Goal: Task Accomplishment & Management: Complete application form

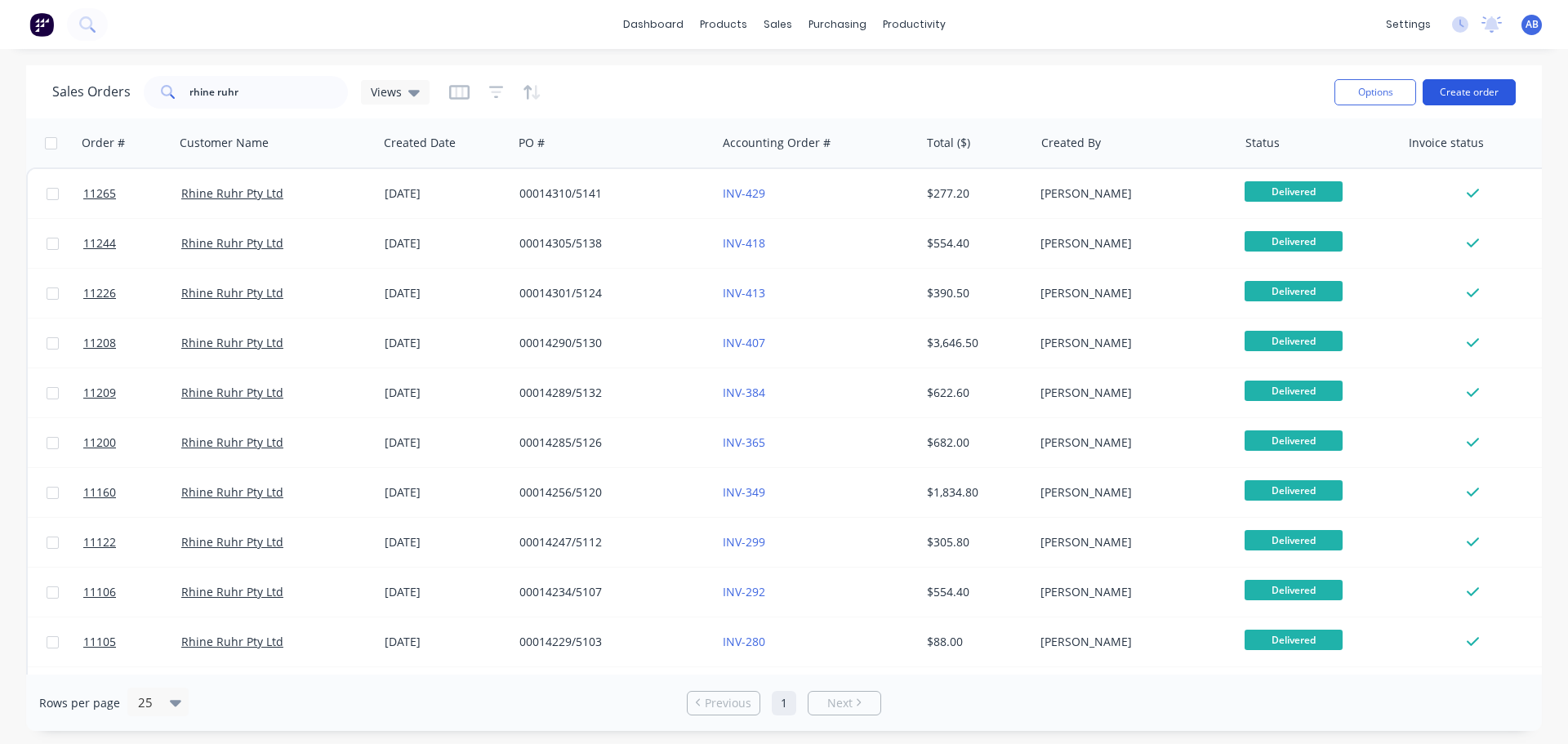
click at [1456, 100] on button "Create order" at bounding box center [1470, 92] width 93 height 26
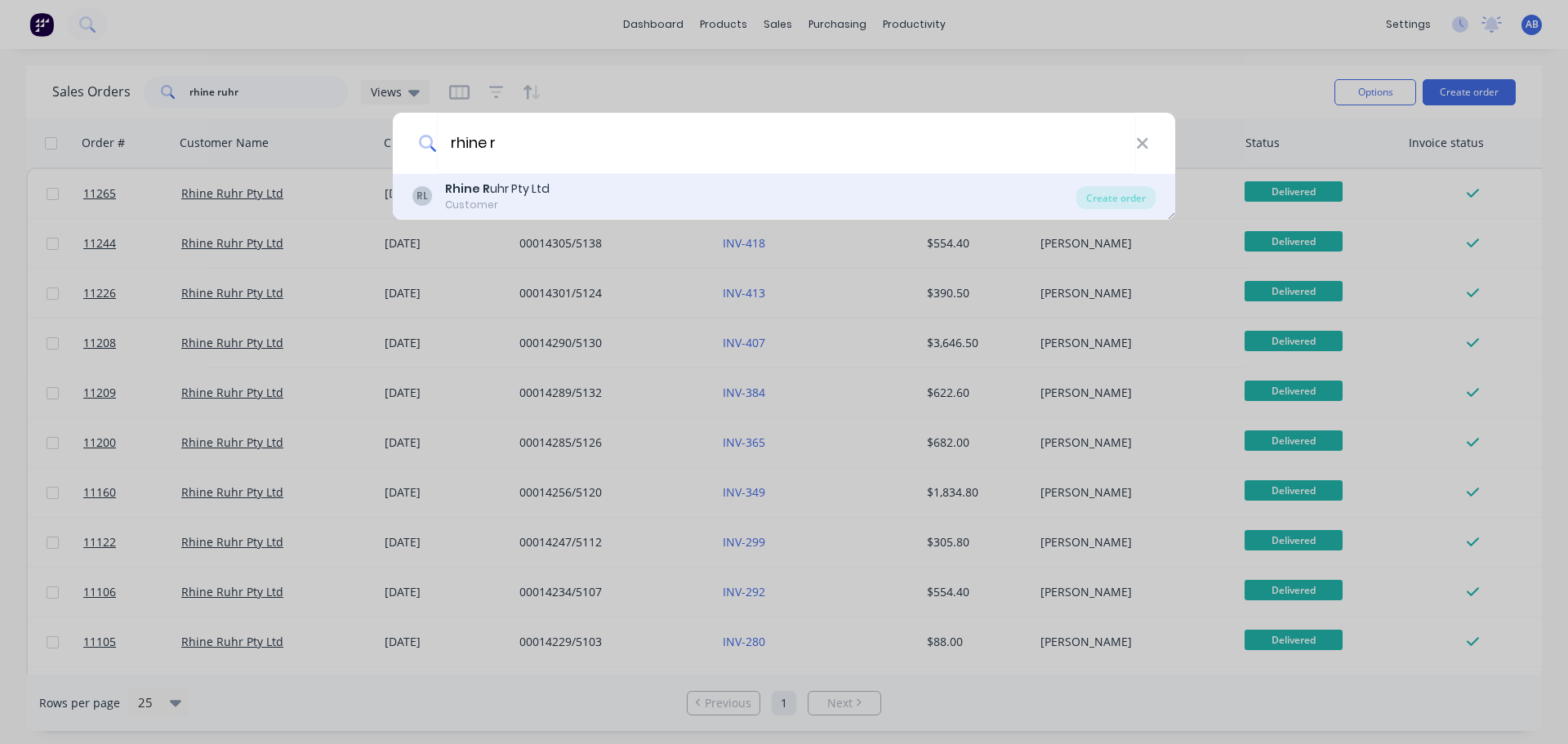
type input "rhine r"
click at [530, 201] on div "Customer" at bounding box center [497, 204] width 104 height 14
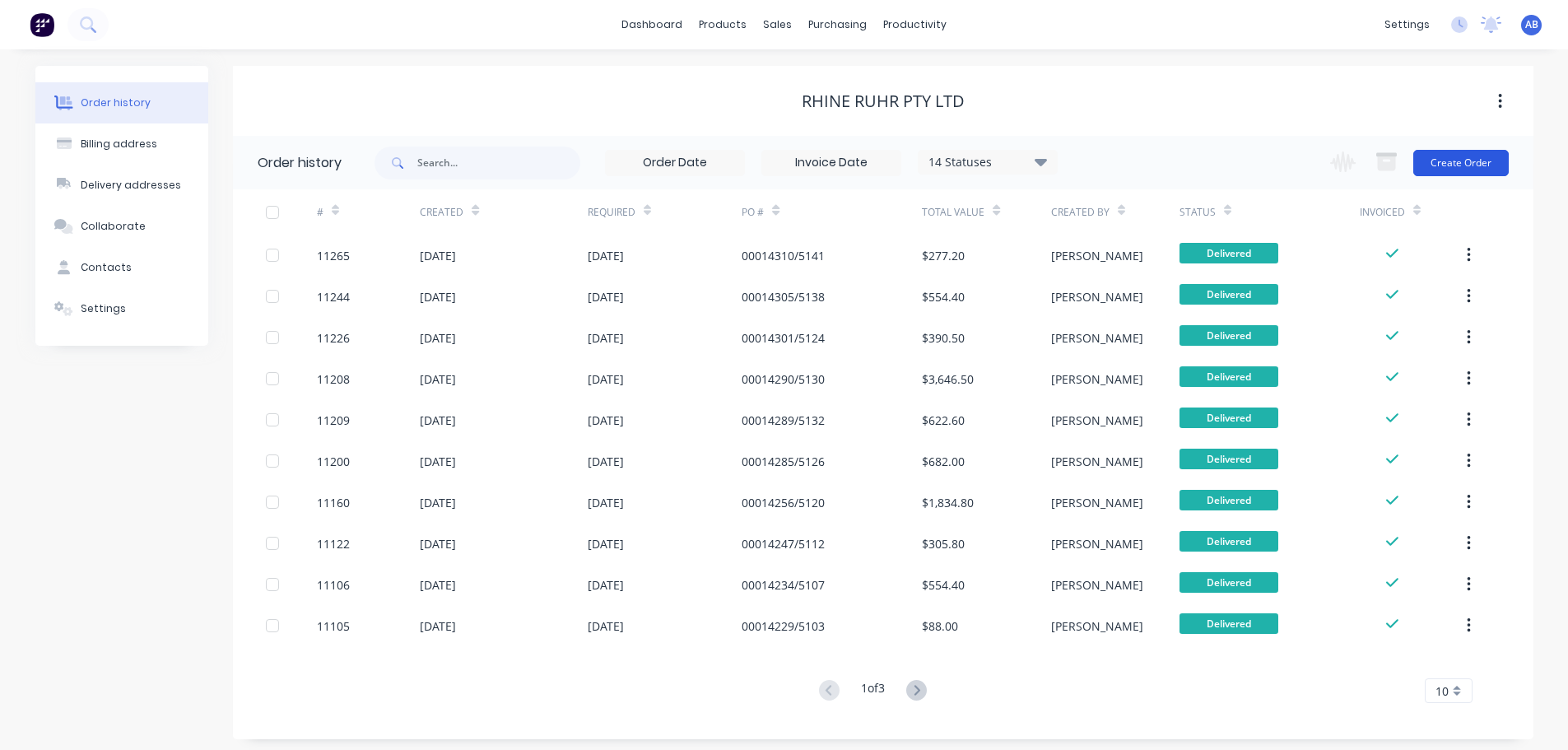
click at [1445, 167] on button "Create Order" at bounding box center [1461, 162] width 96 height 26
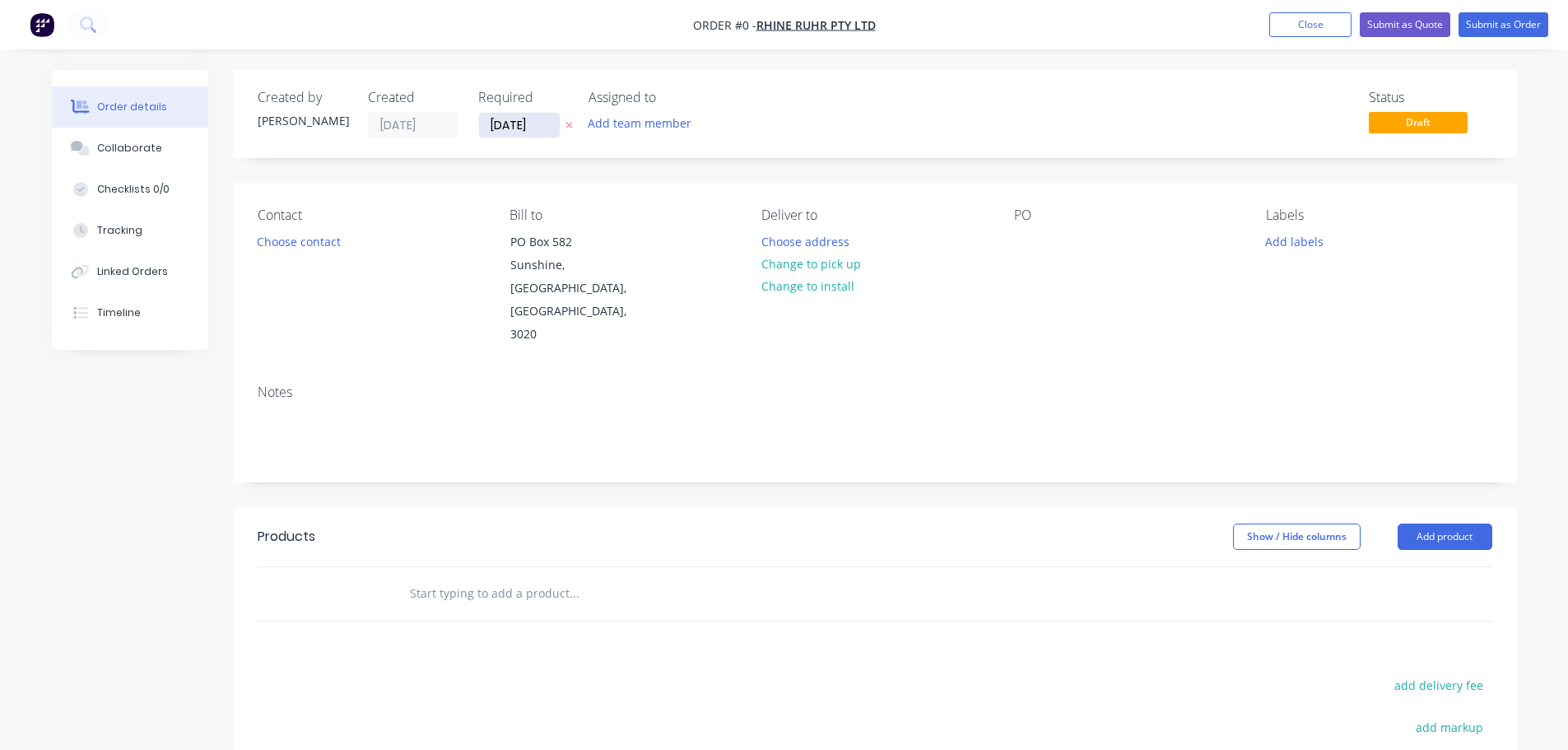
click at [545, 132] on input "[DATE]" at bounding box center [519, 125] width 80 height 25
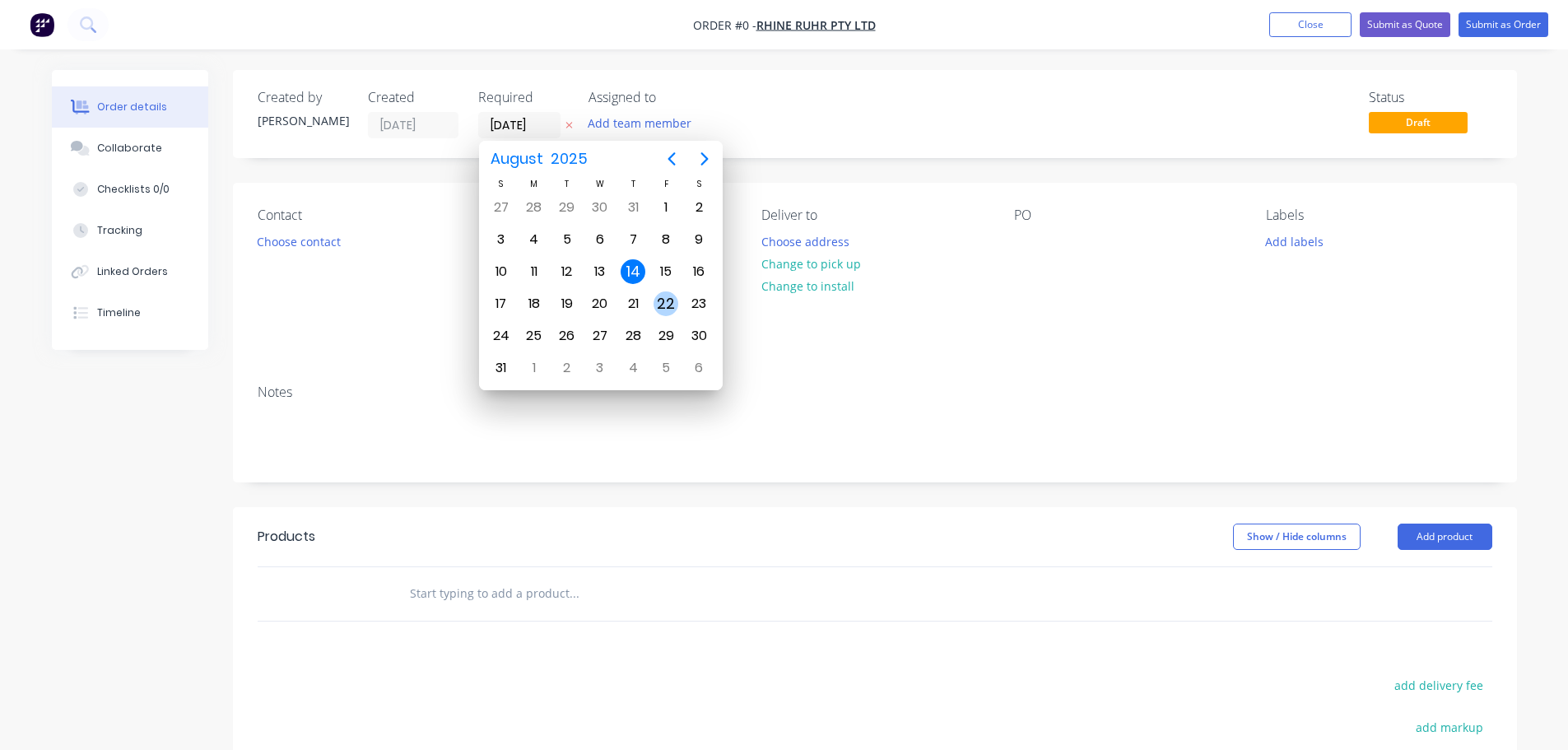
click at [661, 306] on div "22" at bounding box center [665, 303] width 25 height 25
type input "[DATE]"
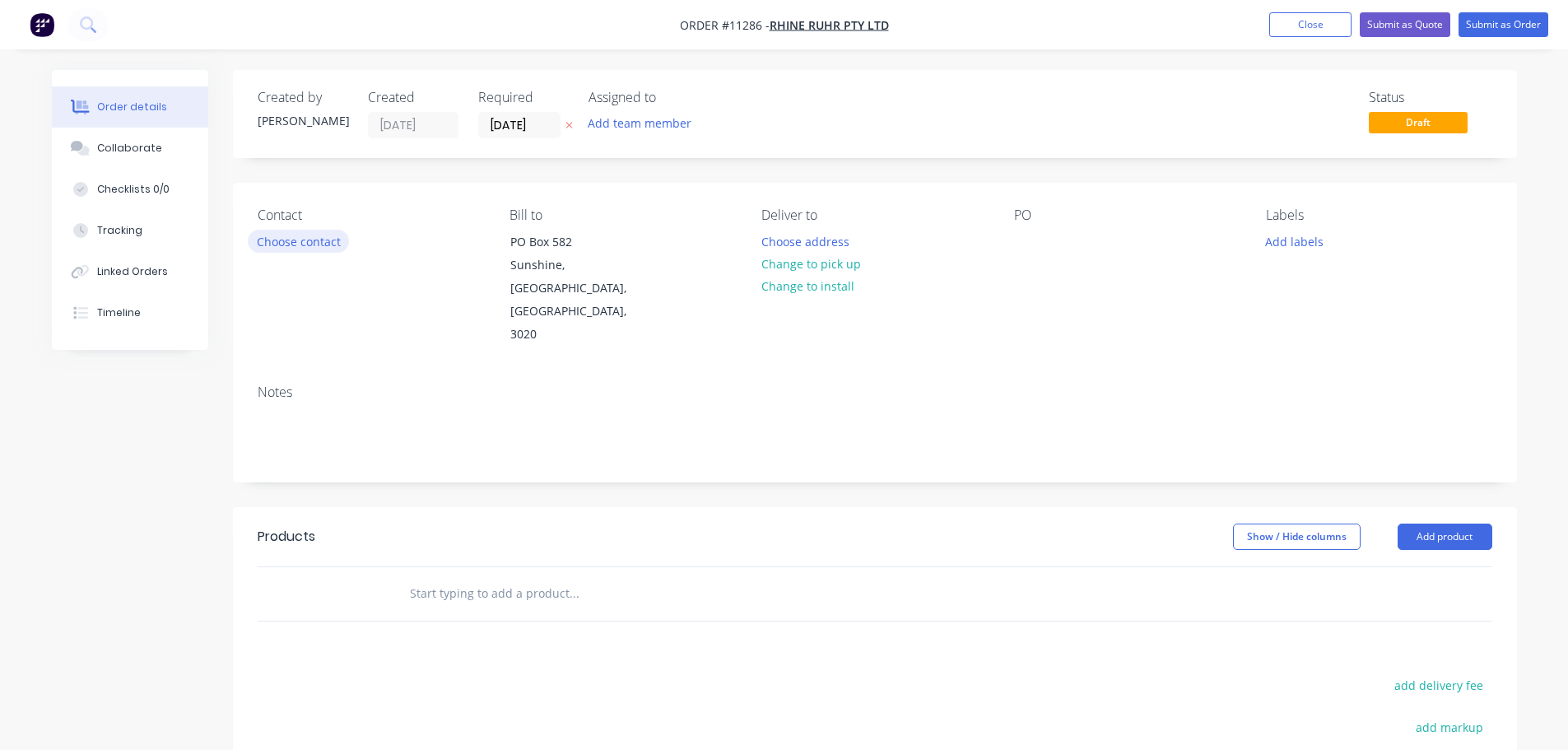
click at [322, 243] on button "Choose contact" at bounding box center [298, 241] width 102 height 22
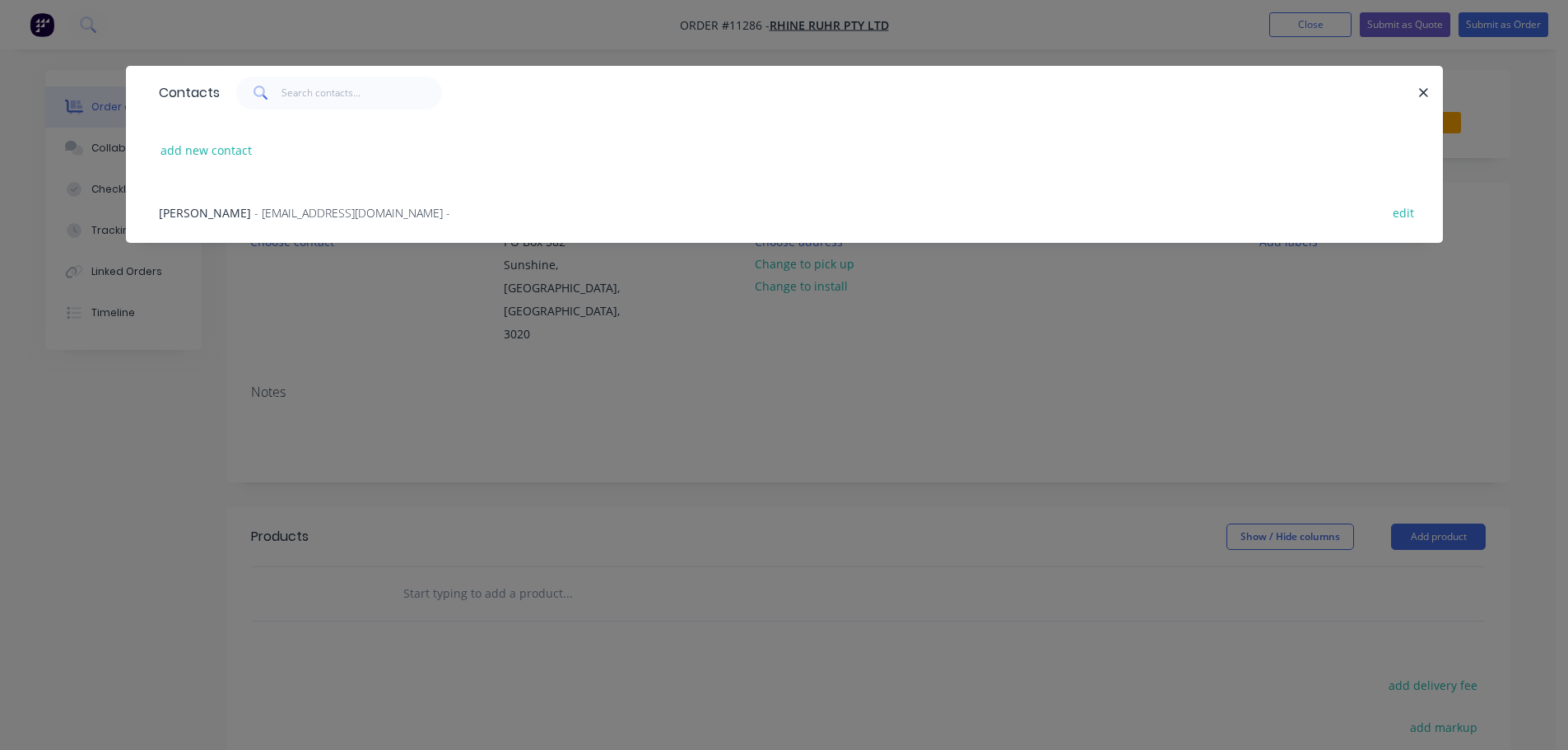
click at [201, 214] on span "[PERSON_NAME]" at bounding box center [205, 213] width 92 height 15
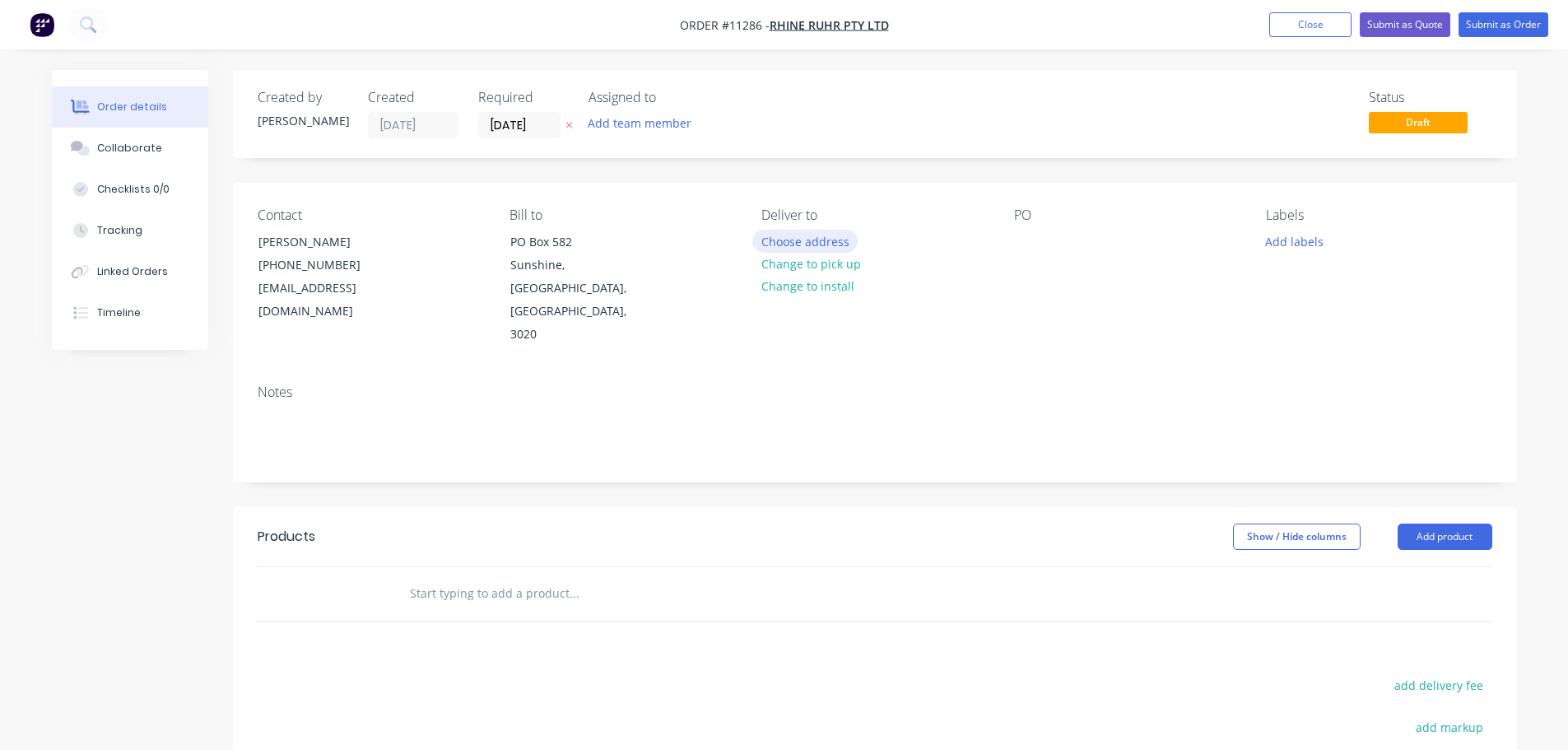
click at [796, 242] on button "Choose address" at bounding box center [804, 241] width 105 height 22
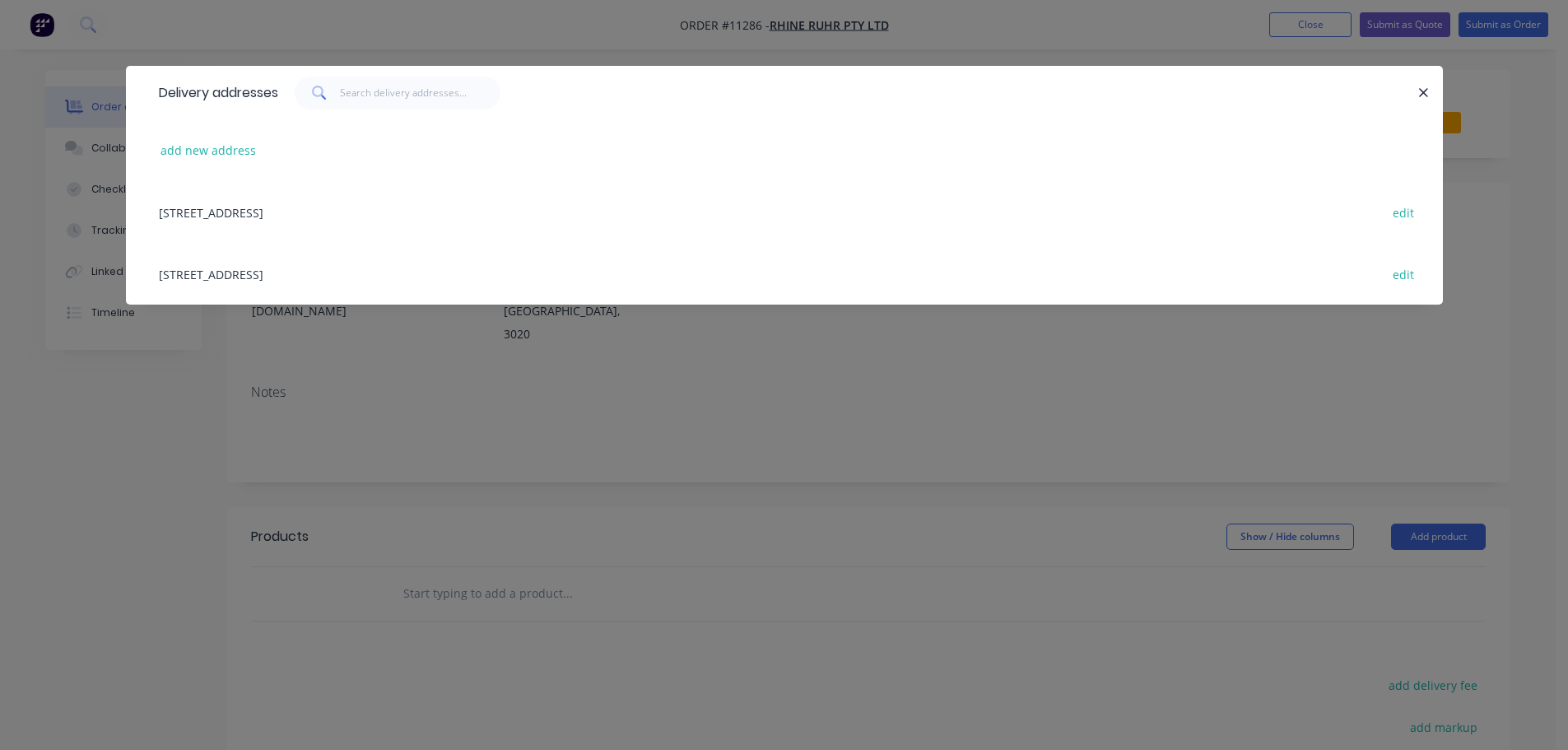
click at [360, 275] on div "[STREET_ADDRESS] edit" at bounding box center [784, 273] width 1267 height 62
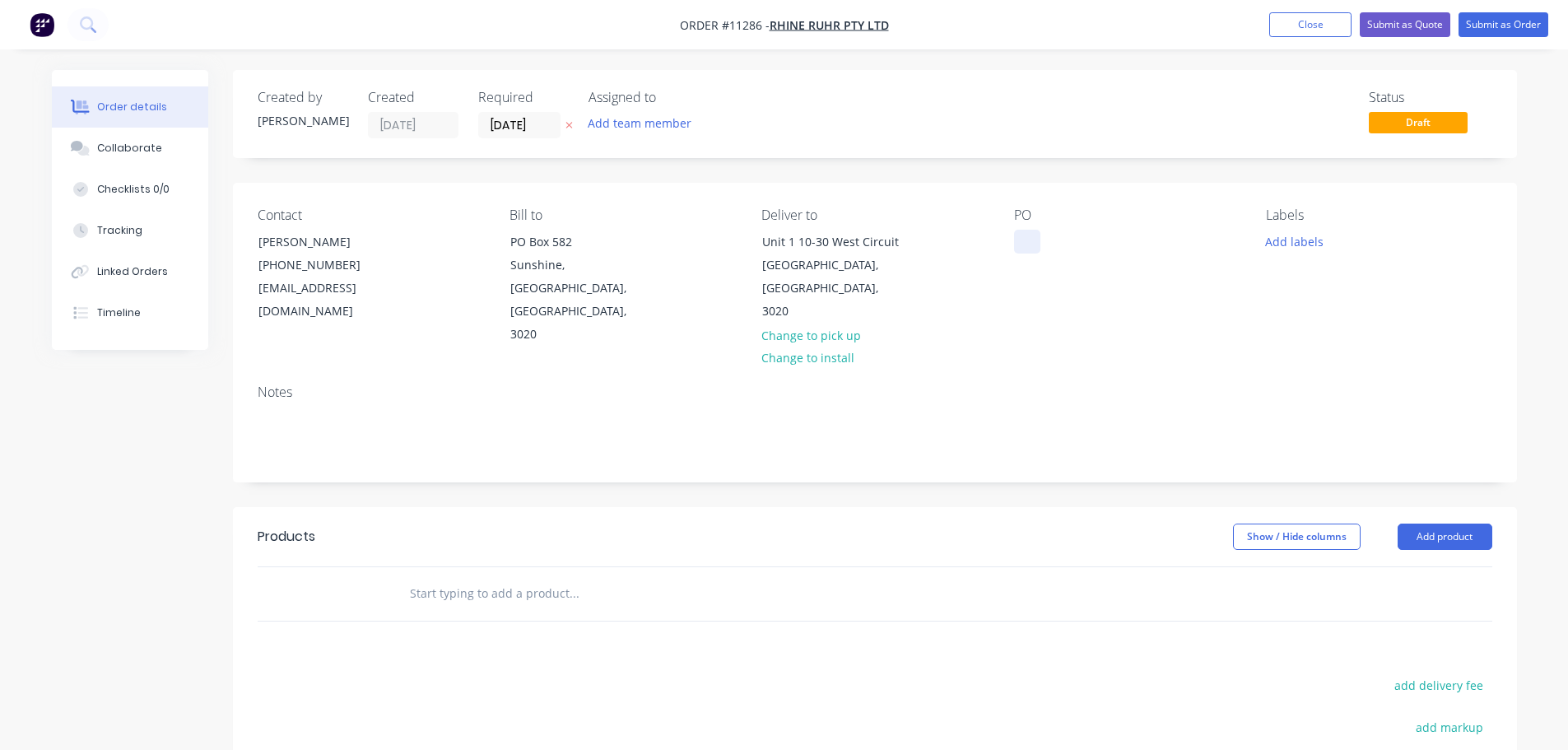
click at [1018, 238] on div at bounding box center [1027, 242] width 26 height 24
click at [472, 577] on input "text" at bounding box center [573, 594] width 329 height 33
click at [1429, 524] on button "Add product" at bounding box center [1444, 536] width 95 height 26
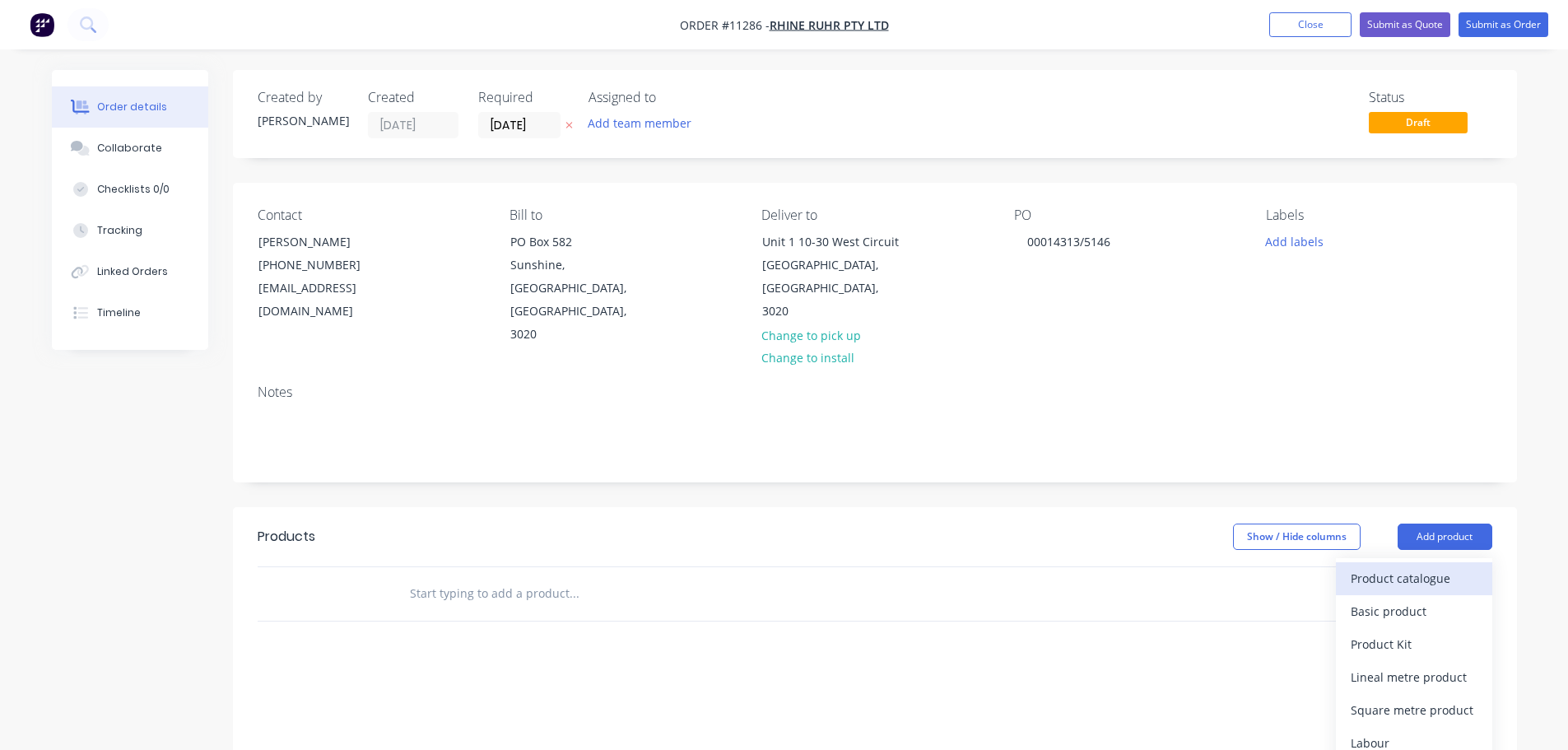
click at [1400, 566] on div "Product catalogue" at bounding box center [1413, 578] width 126 height 24
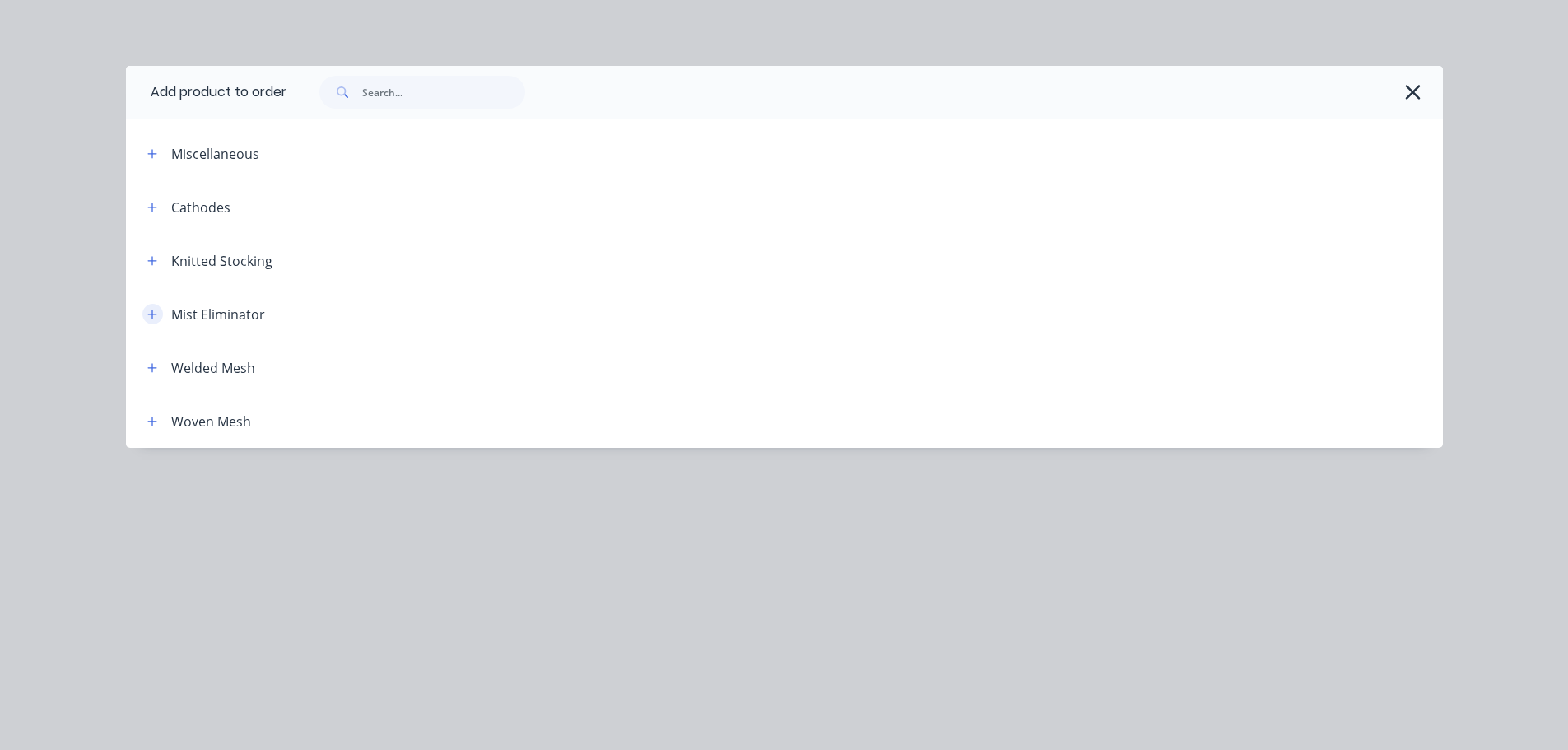
click at [158, 313] on button "button" at bounding box center [153, 314] width 20 height 21
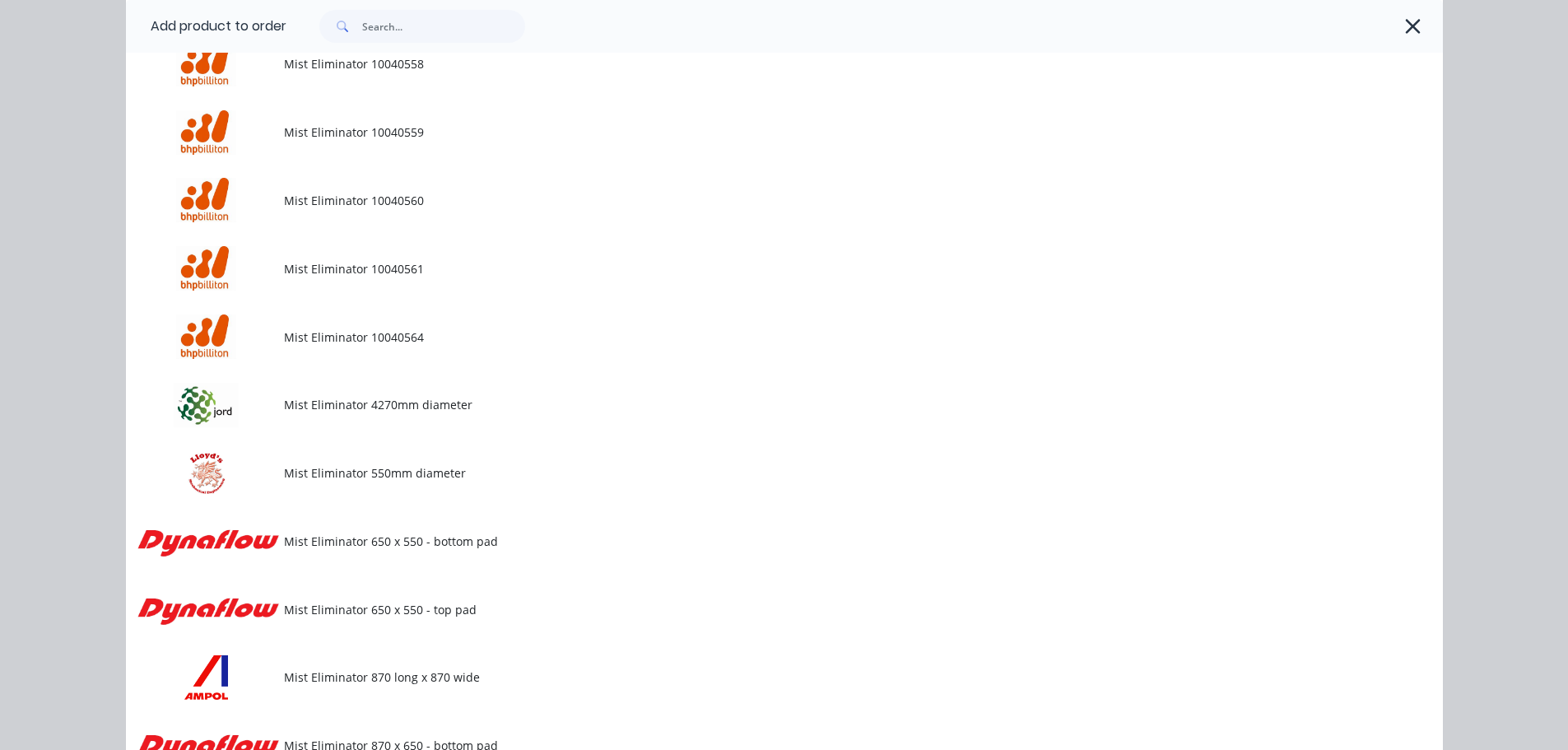
scroll to position [6256, 0]
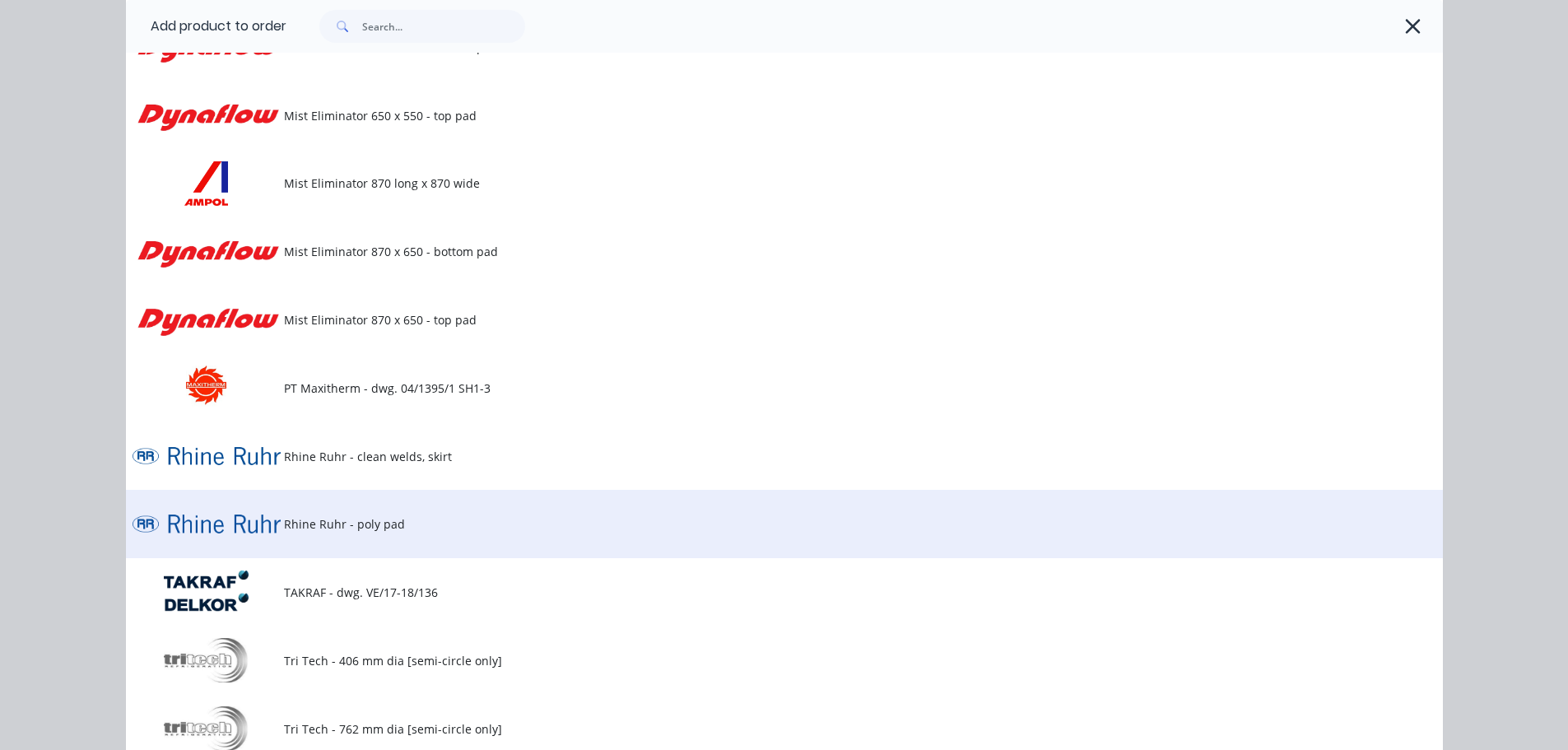
click at [336, 519] on span "Rhine Ruhr - poly pad" at bounding box center [746, 524] width 927 height 17
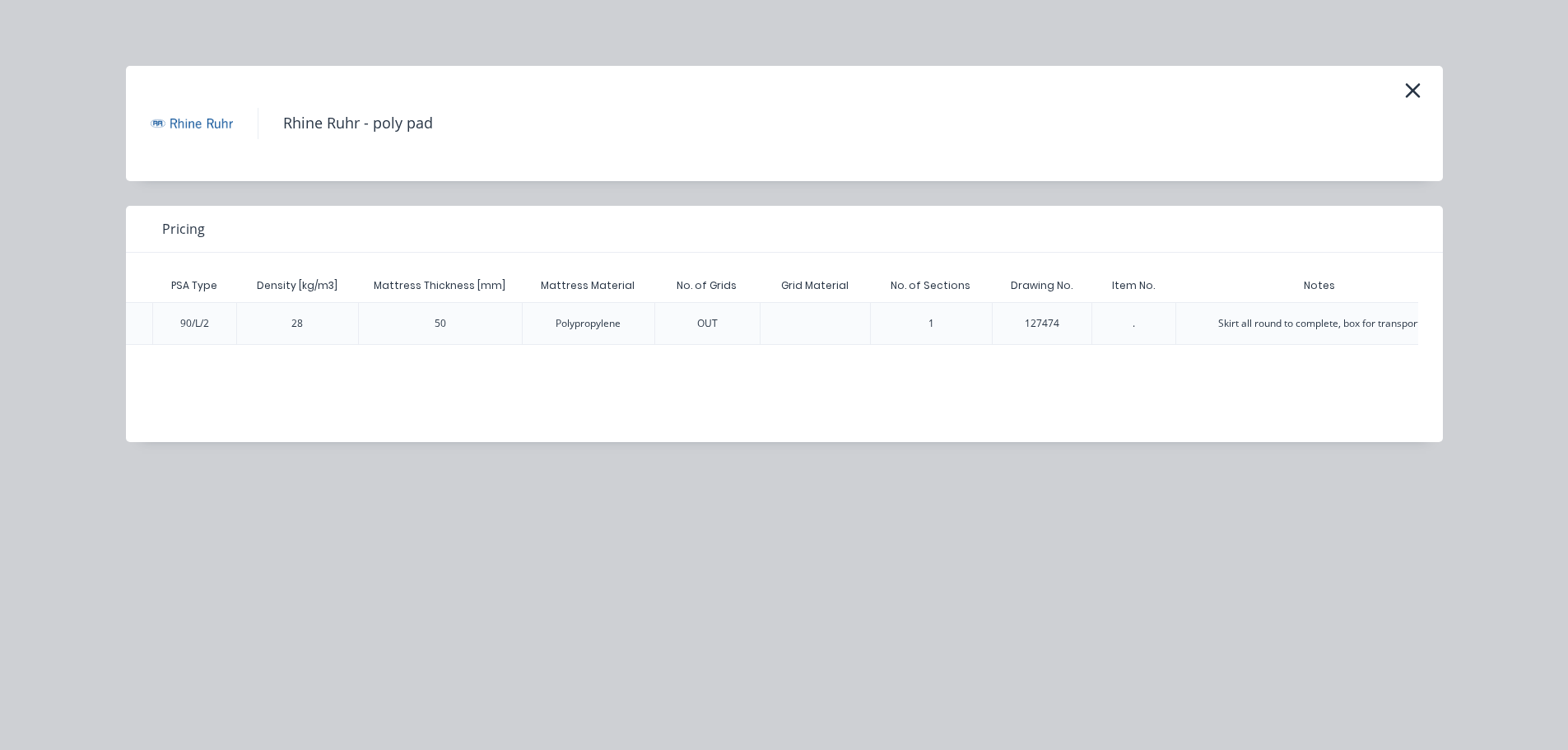
scroll to position [0, 391]
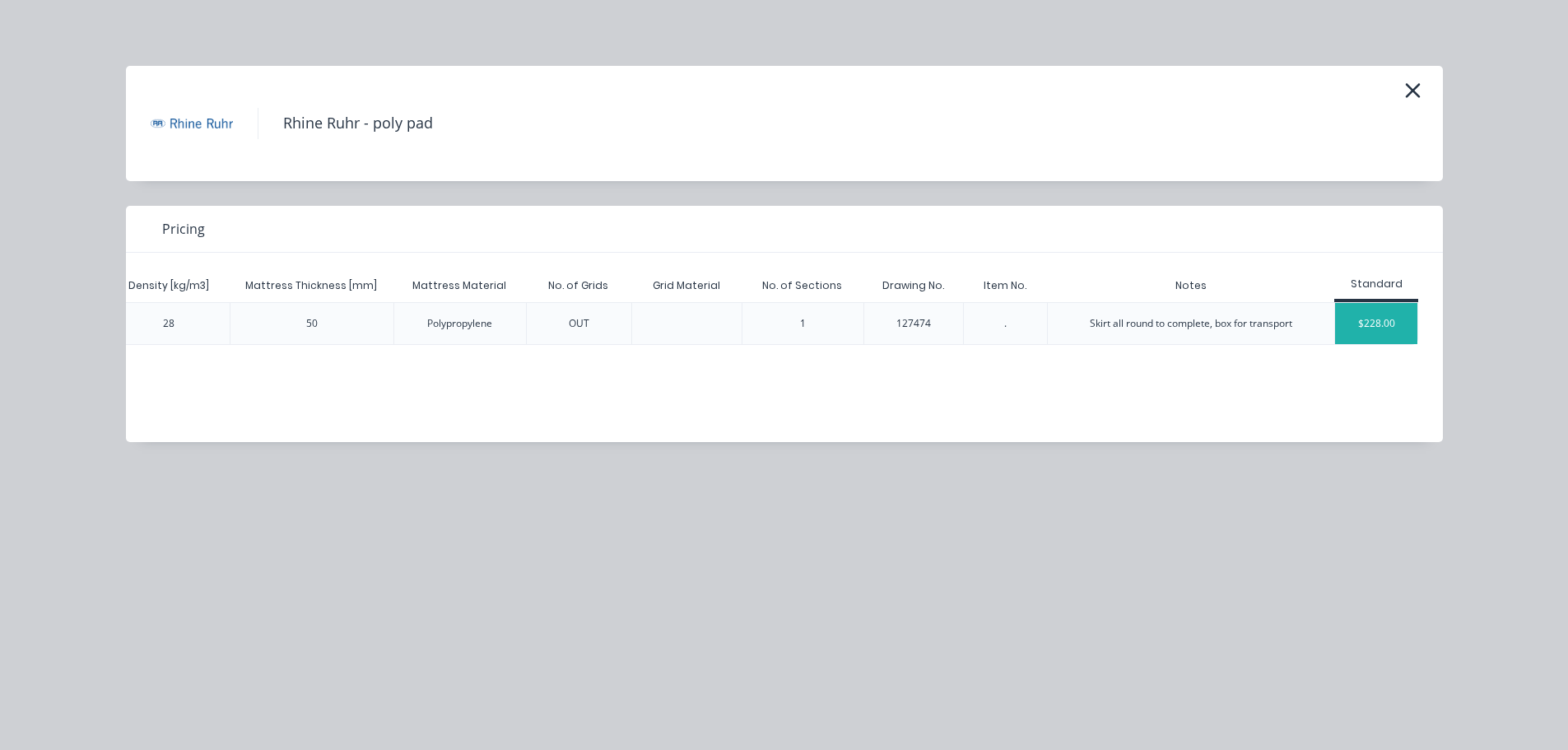
click at [1401, 331] on div "$228.00" at bounding box center [1376, 324] width 82 height 41
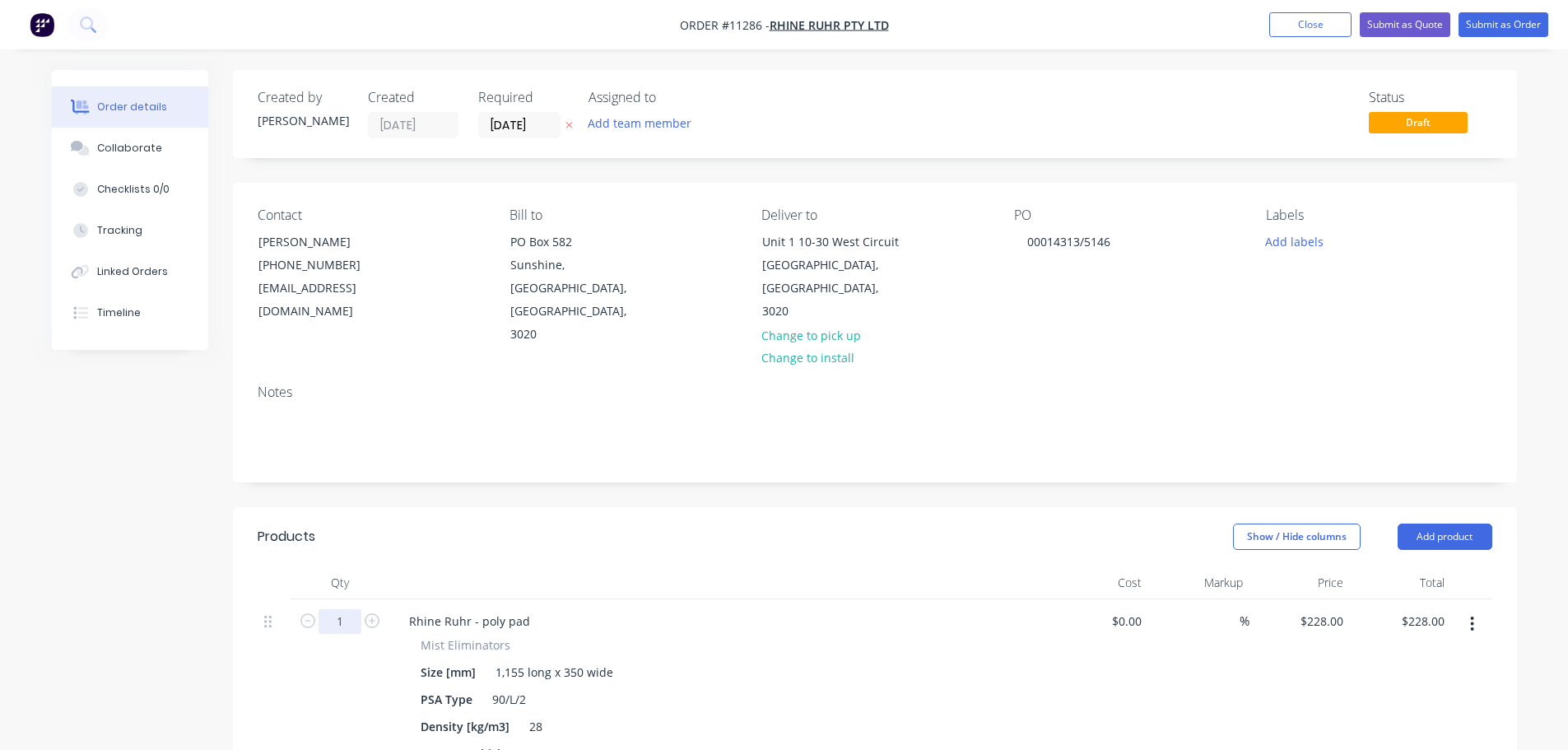
click at [342, 609] on input "1" at bounding box center [340, 621] width 43 height 25
type input "2"
type input "$456.00"
click at [611, 609] on div "Rhine Ruhr - poly pad" at bounding box center [719, 621] width 646 height 24
click at [1320, 609] on div "228 $228.00" at bounding box center [1320, 621] width 57 height 24
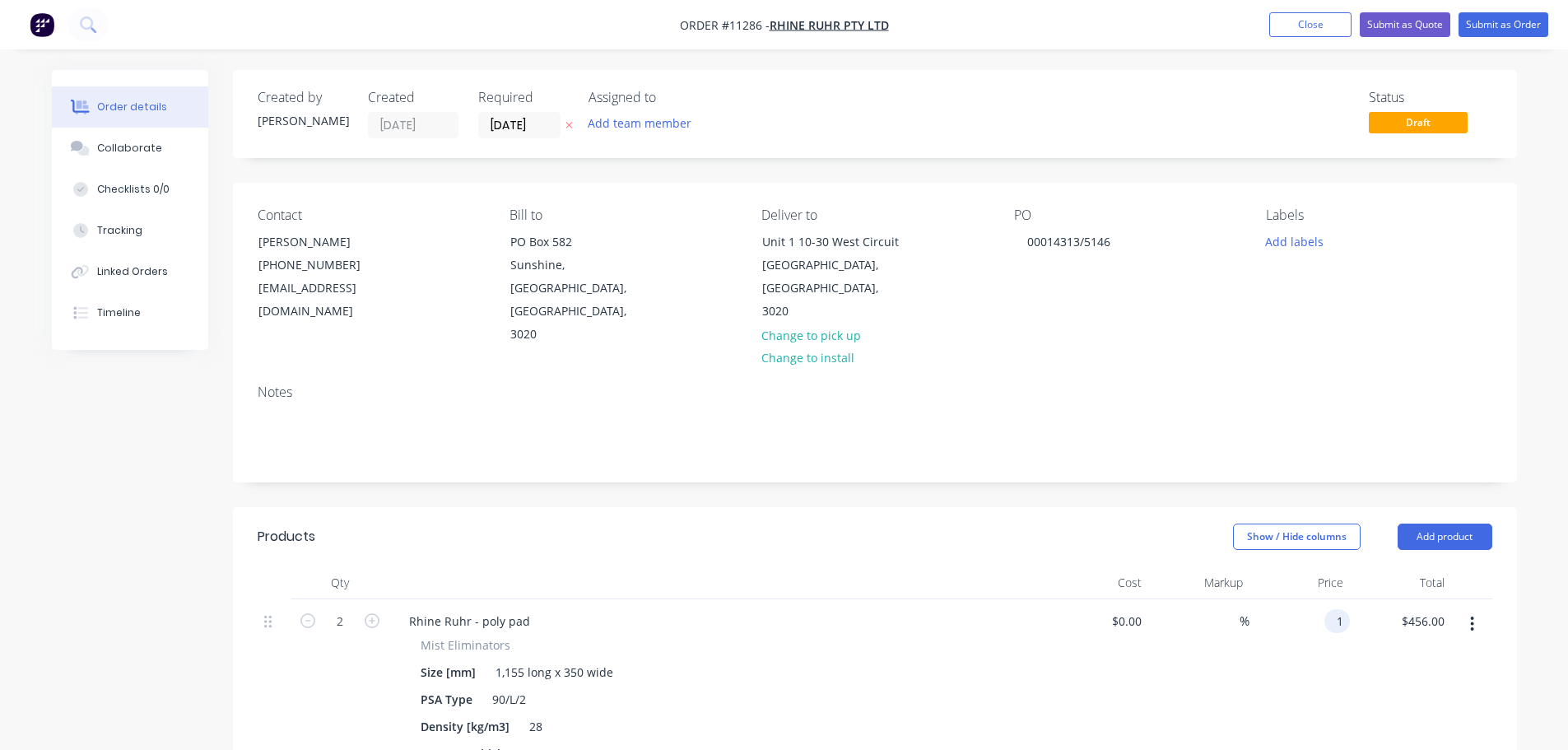
type input "$1.00"
type input "$2.00"
click at [523, 660] on div "1,155 long x 350 wide" at bounding box center [553, 672] width 131 height 24
click at [571, 660] on div "535 long x 350 wide" at bounding box center [549, 672] width 122 height 24
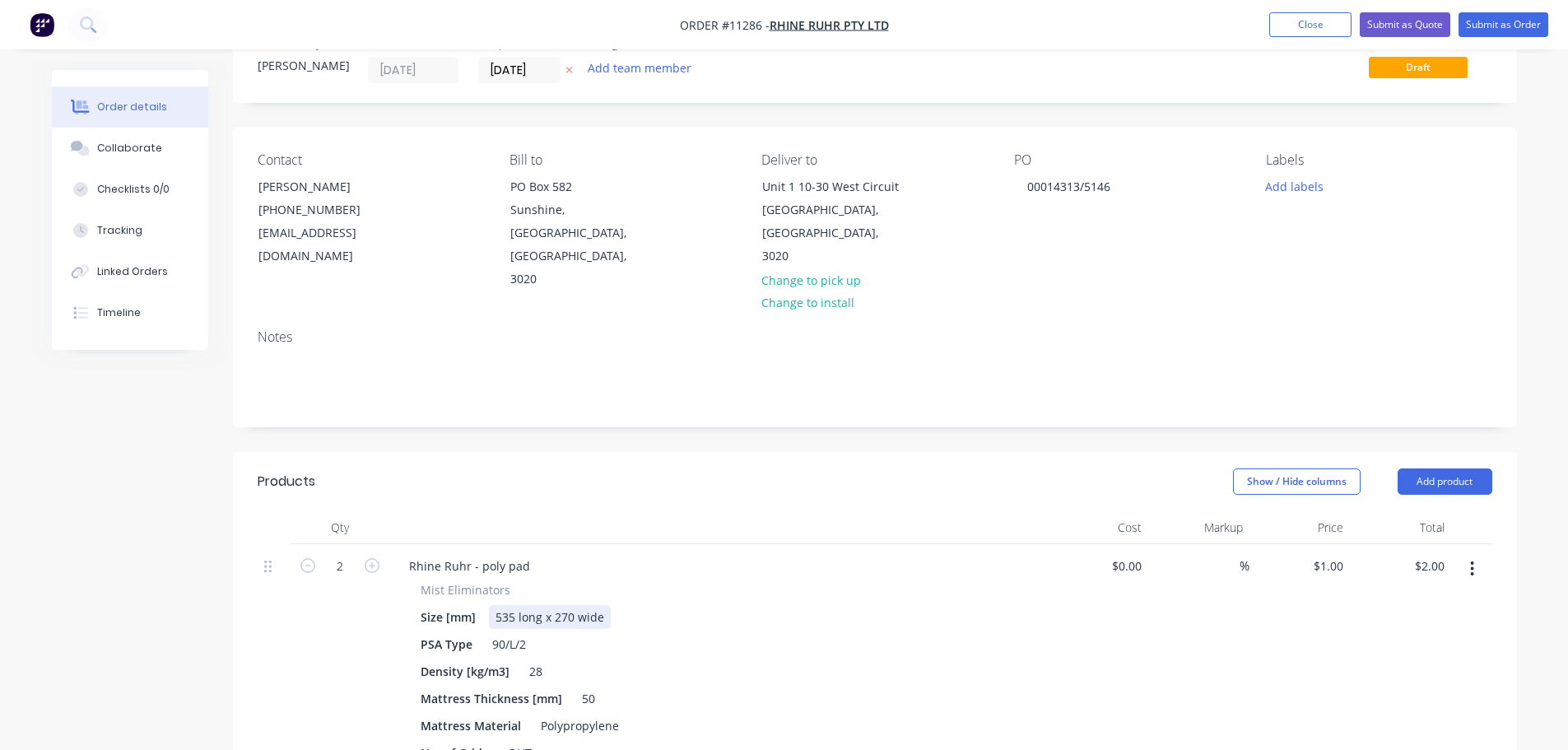
scroll to position [82, 0]
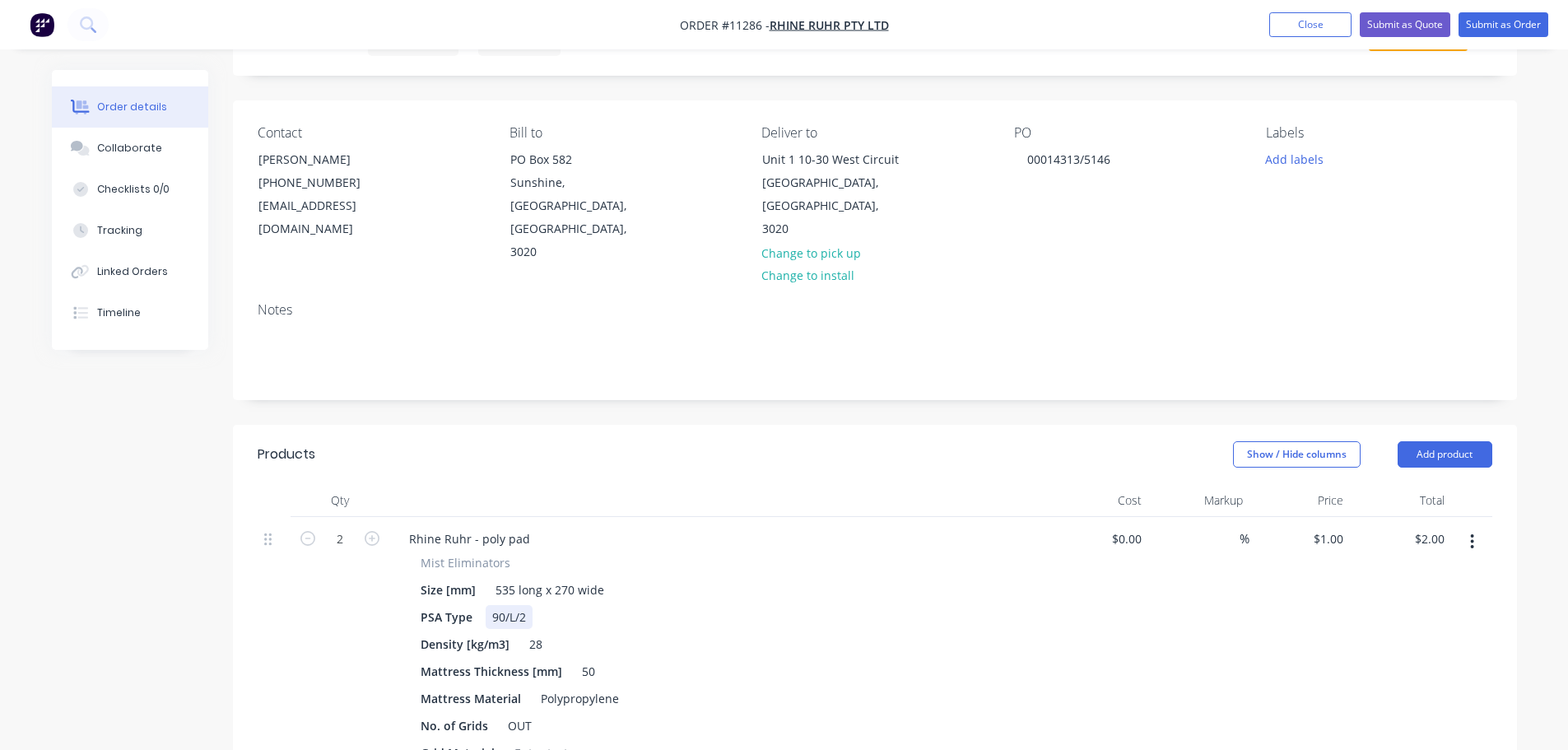
click at [593, 605] on div "PSA Type 90/L/2" at bounding box center [715, 617] width 602 height 24
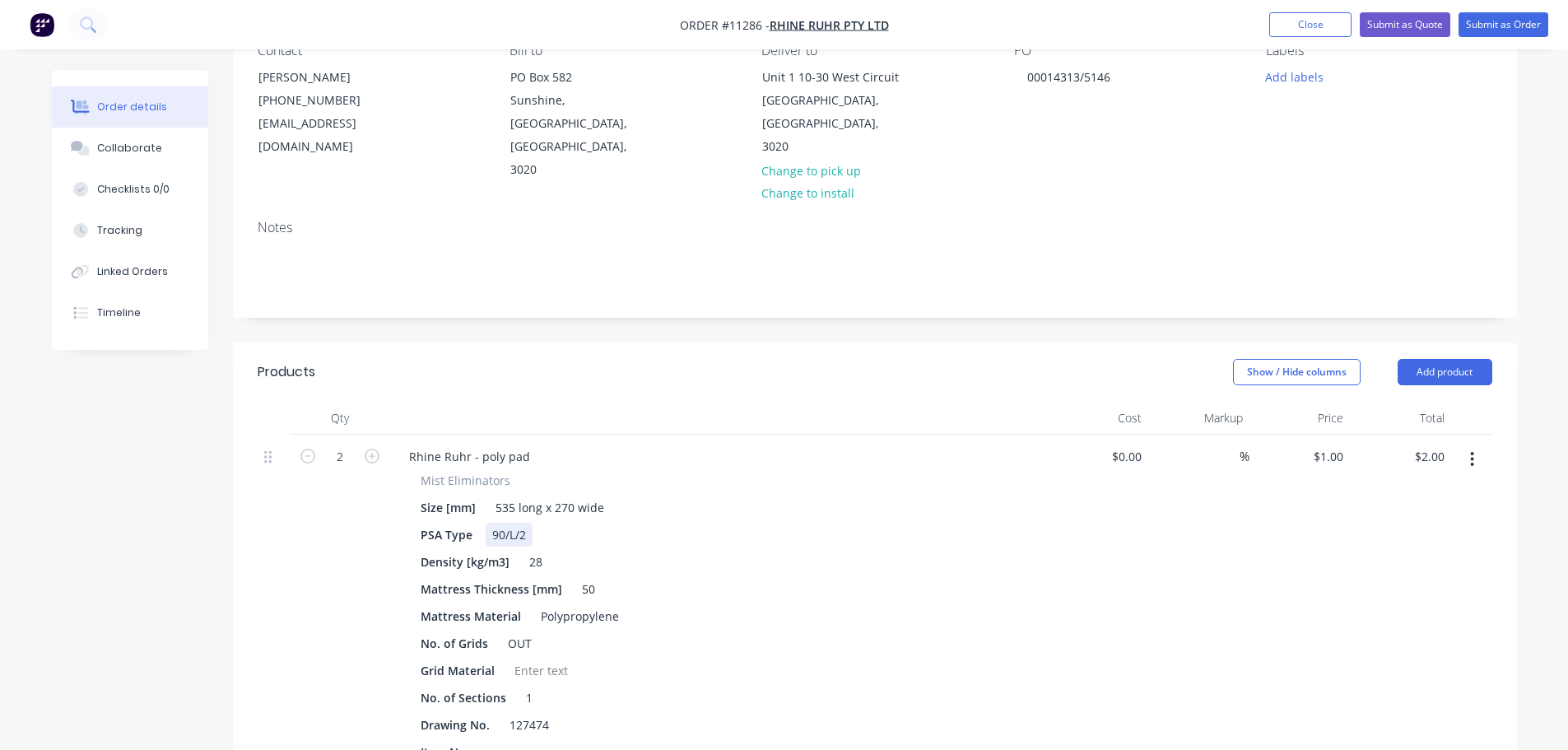
scroll to position [247, 0]
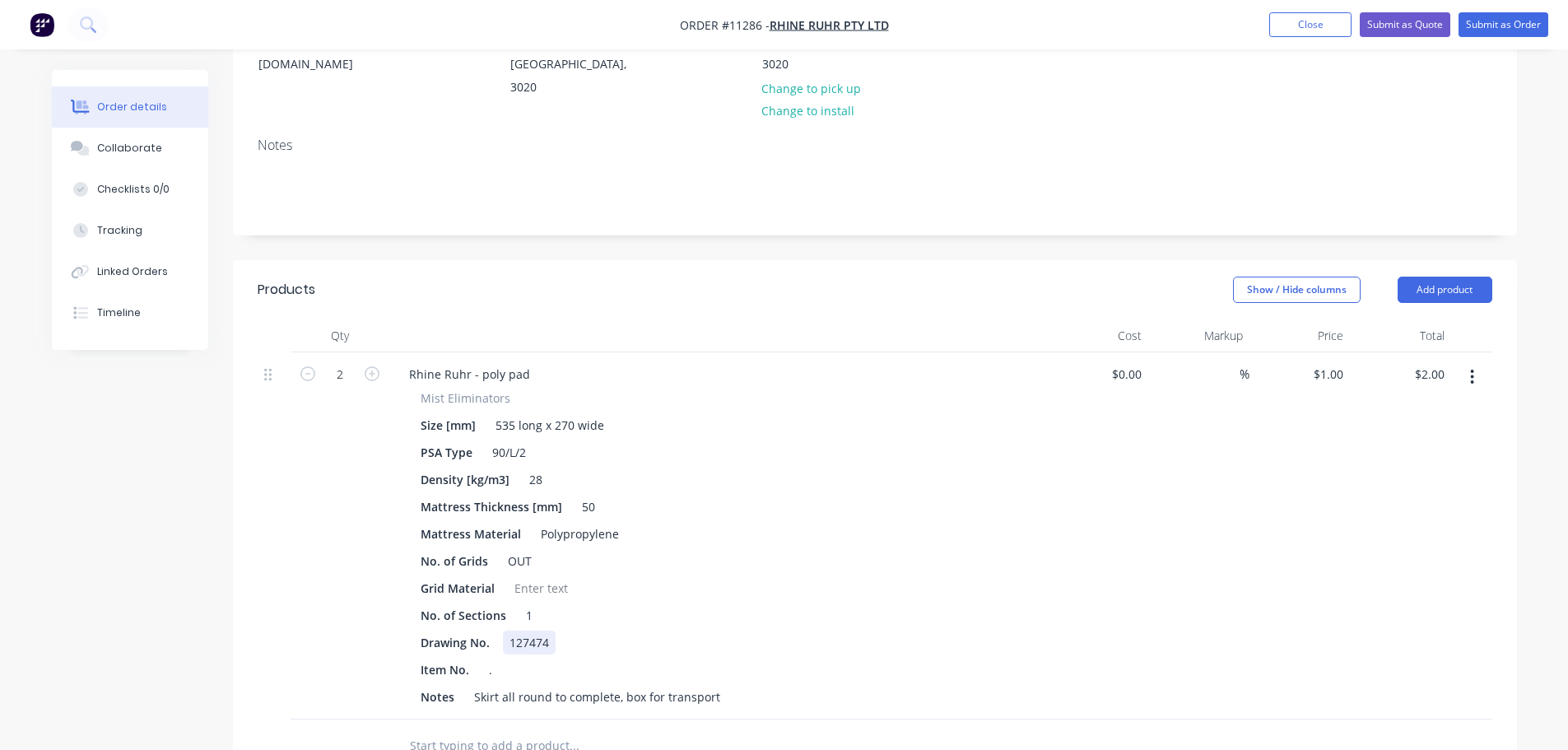
click at [558, 630] on div "Drawing No. 127474" at bounding box center [715, 642] width 602 height 24
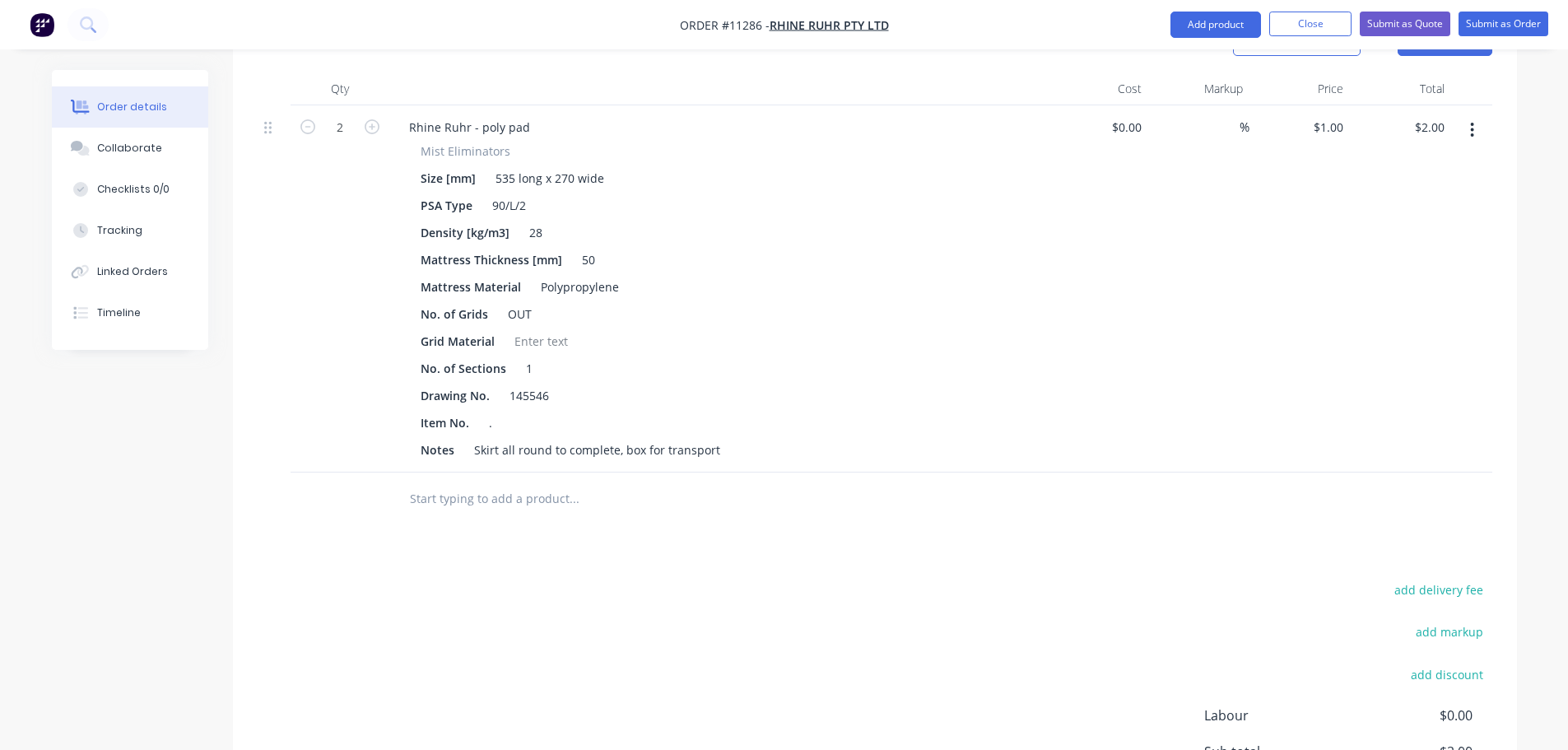
click at [638, 632] on div "add delivery fee add markup add discount Labour $0.00 Sub total $2.00 Margin $0…" at bounding box center [875, 737] width 1235 height 318
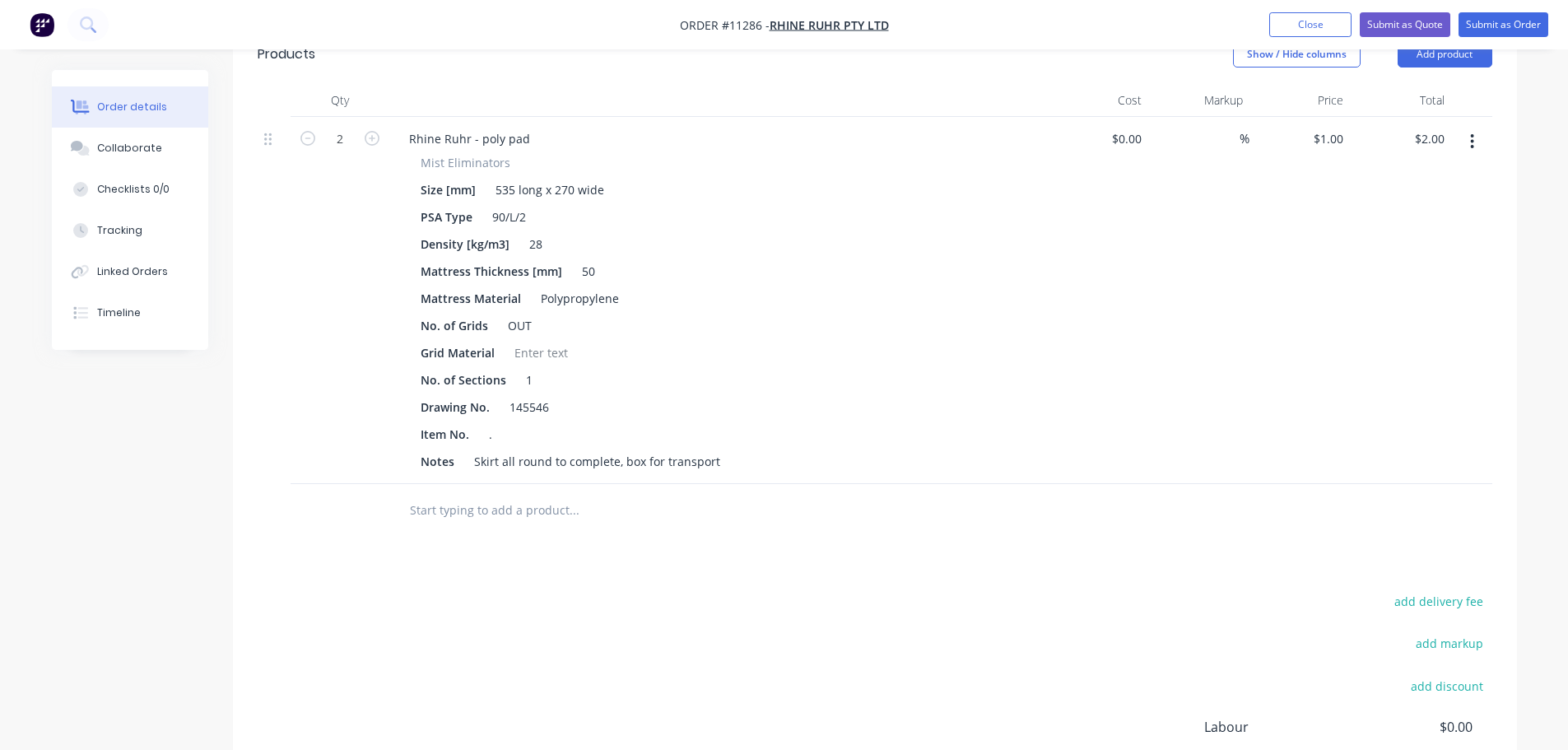
scroll to position [149, 0]
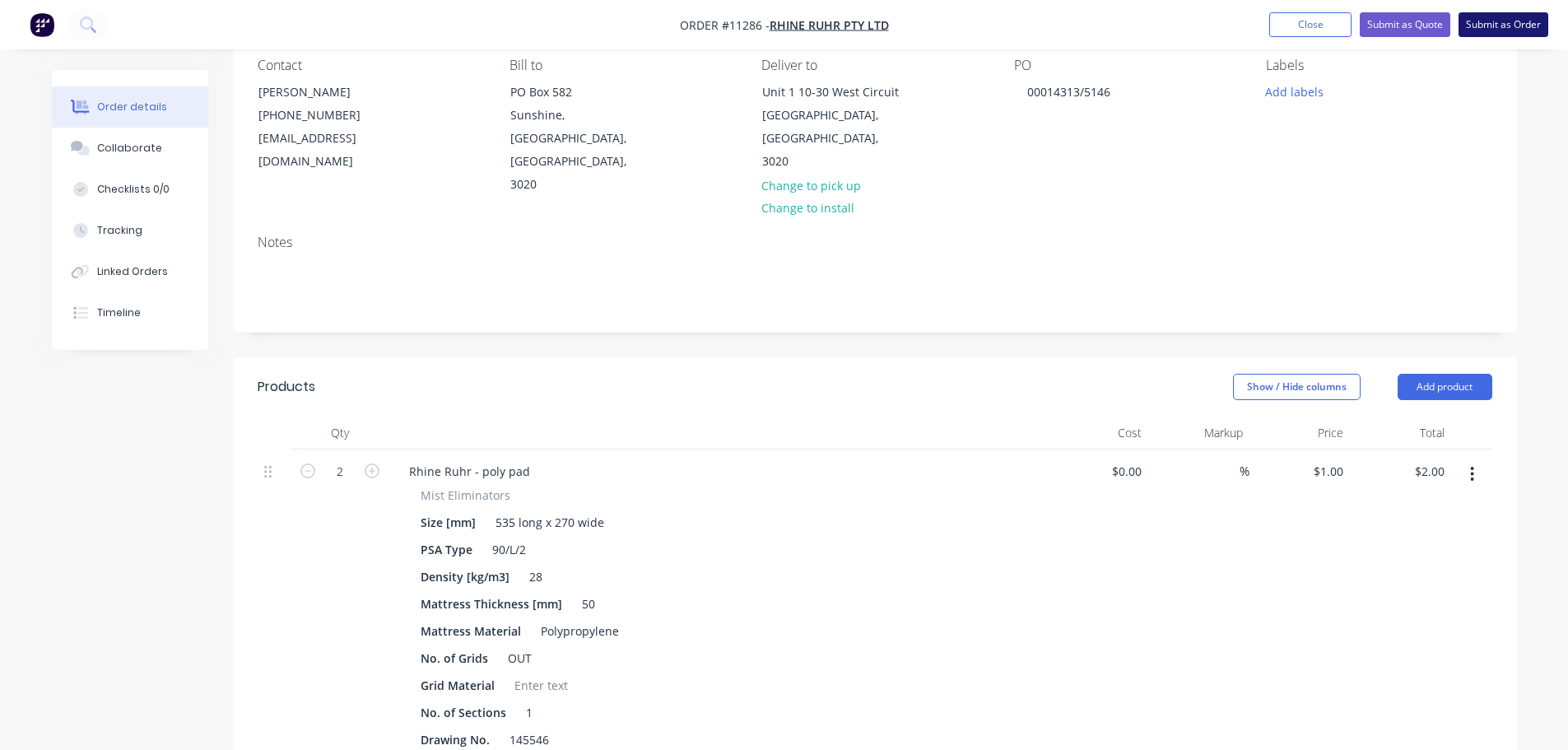
click at [1486, 24] on button "Submit as Order" at bounding box center [1503, 24] width 90 height 25
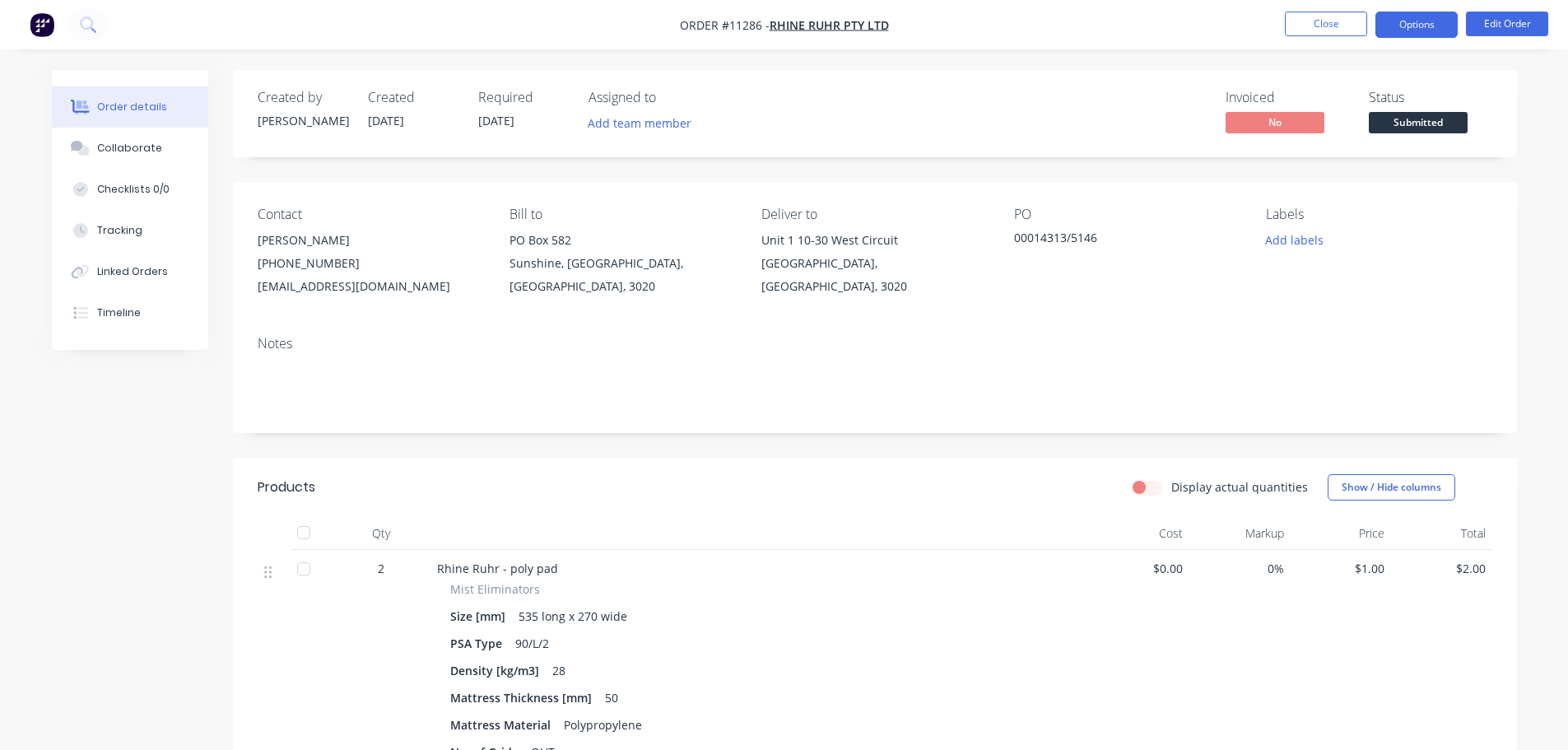
click at [1399, 31] on button "Options" at bounding box center [1416, 24] width 82 height 26
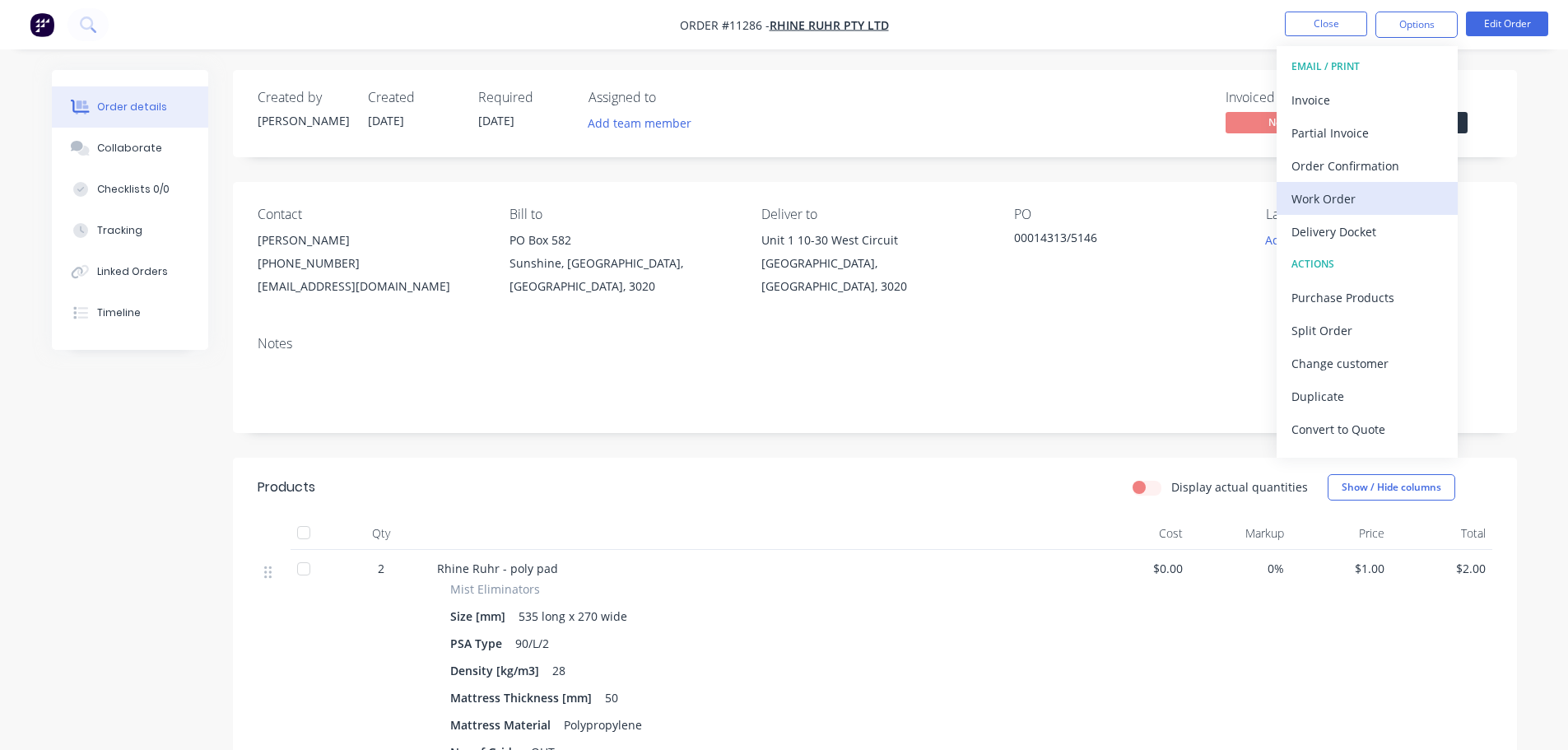
click at [1349, 196] on div "Work Order" at bounding box center [1366, 199] width 151 height 24
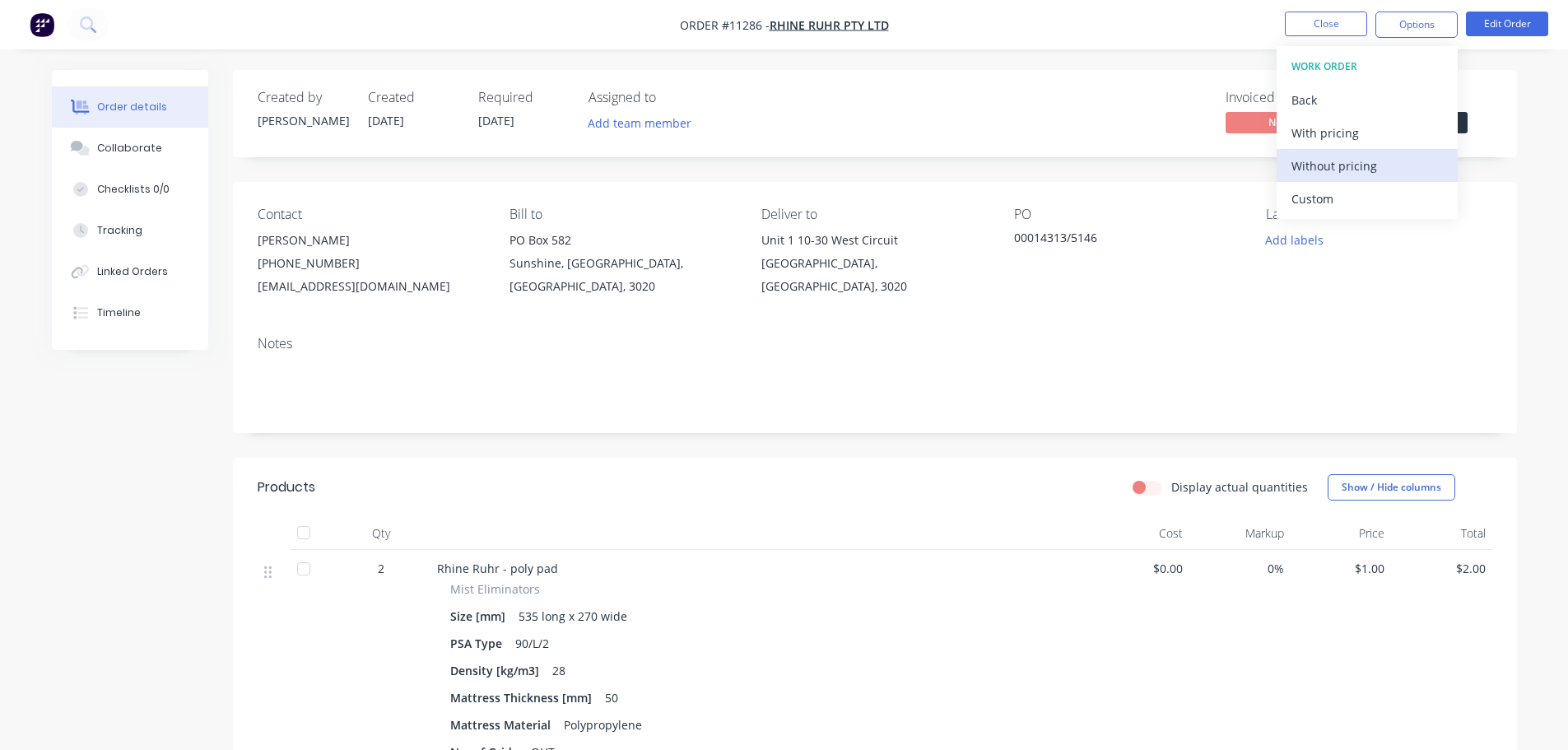
click at [1334, 161] on div "Without pricing" at bounding box center [1366, 166] width 151 height 24
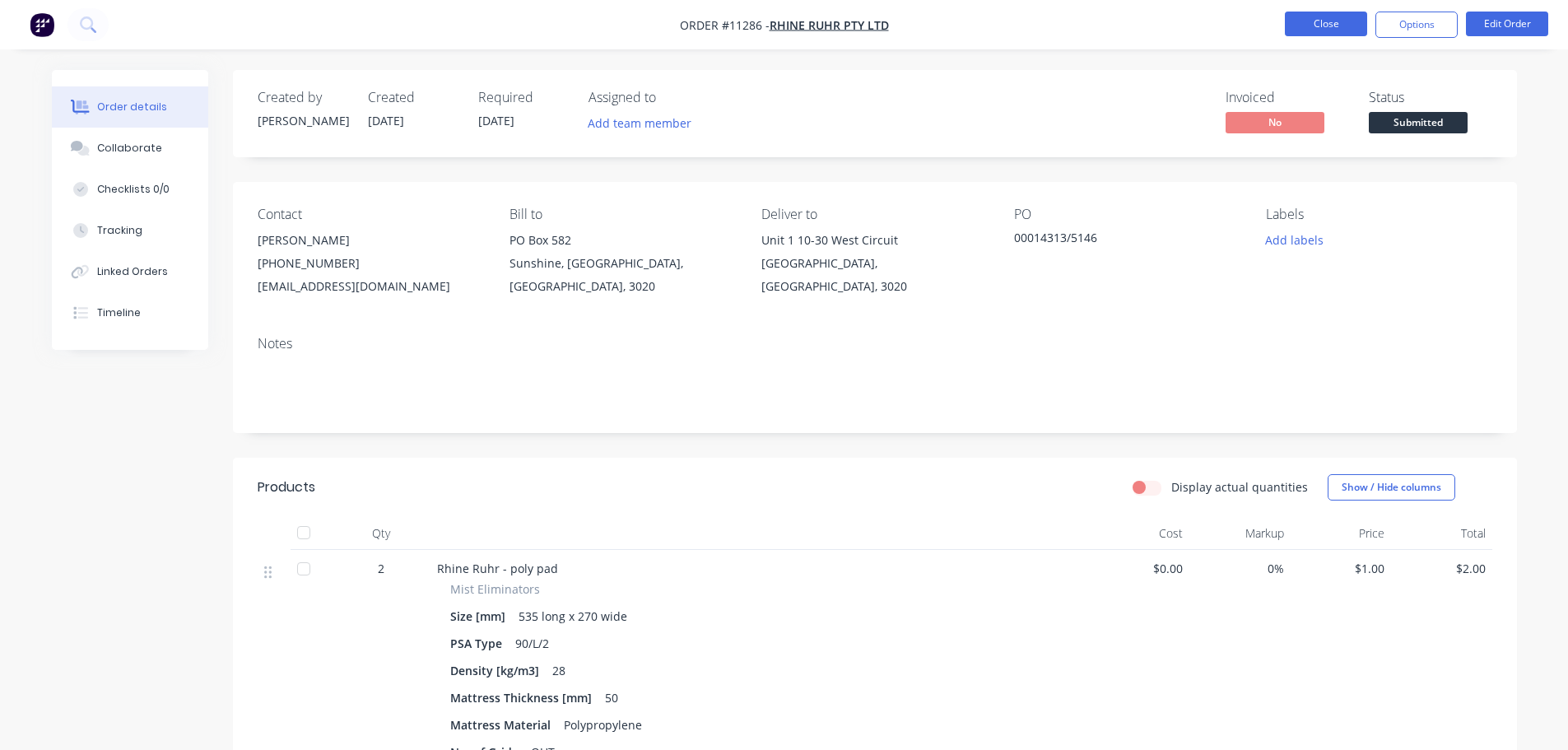
click at [1349, 23] on button "Close" at bounding box center [1325, 23] width 82 height 25
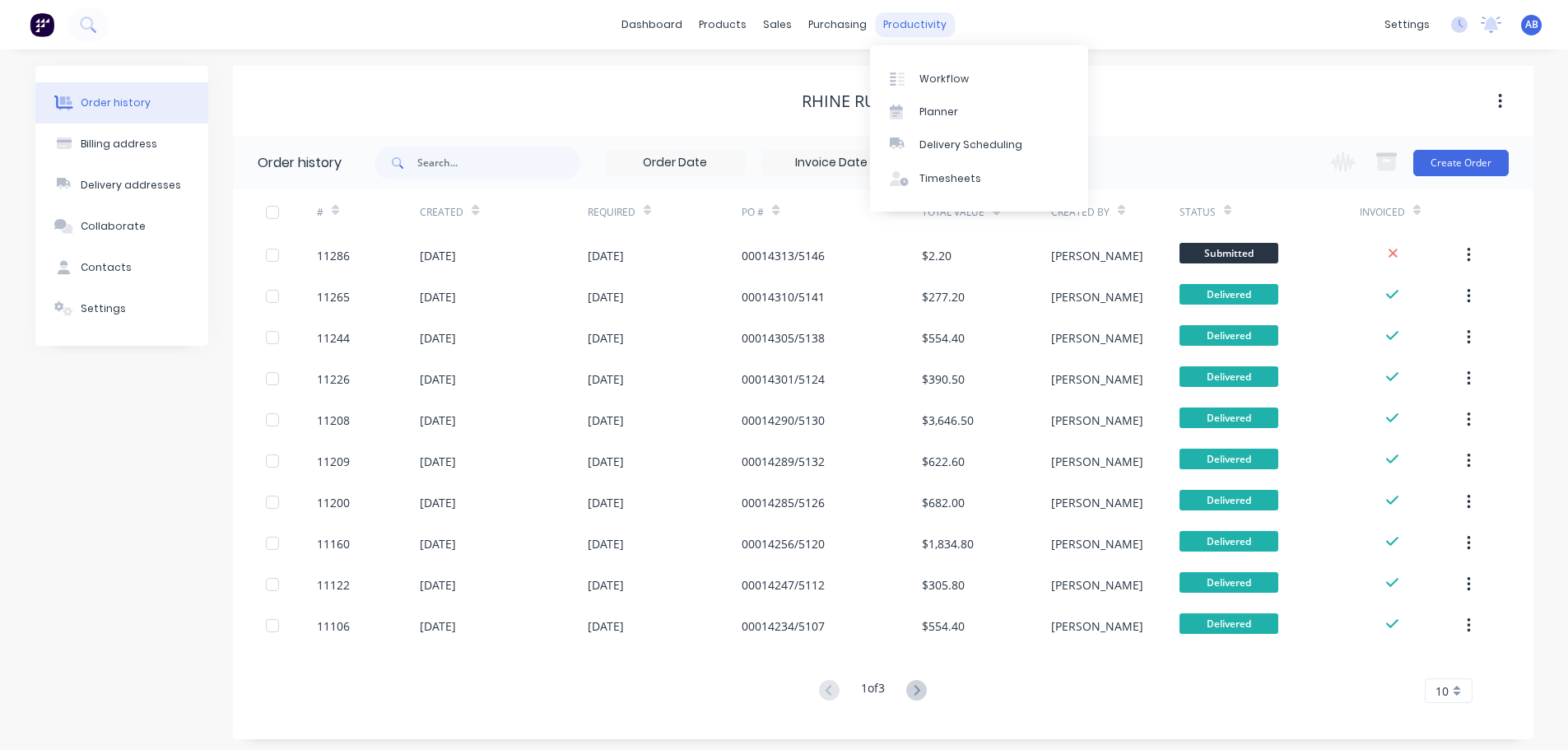
click at [915, 31] on div "productivity" at bounding box center [914, 24] width 79 height 25
click at [927, 66] on link "Workflow" at bounding box center [979, 78] width 218 height 33
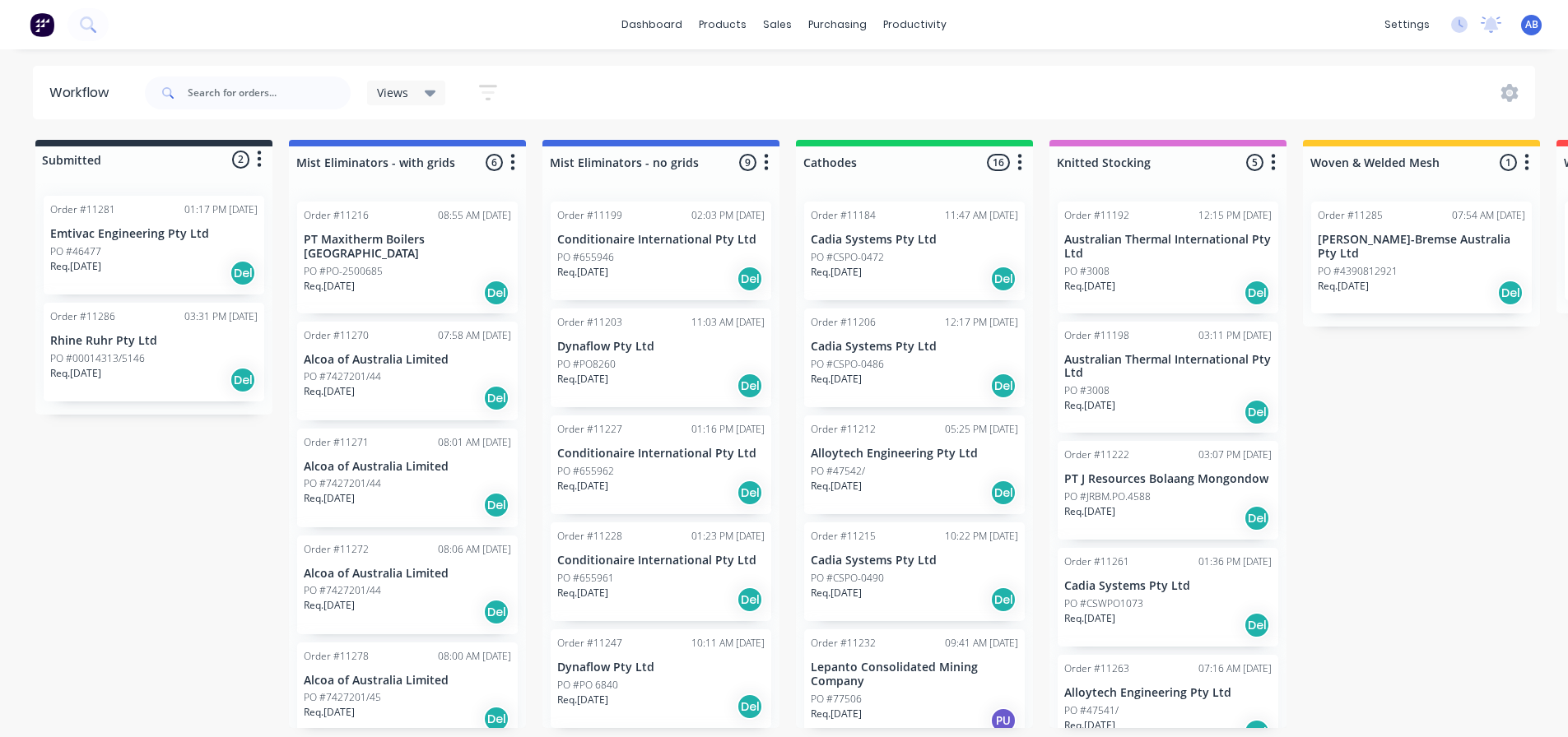
click at [41, 23] on img at bounding box center [42, 24] width 25 height 25
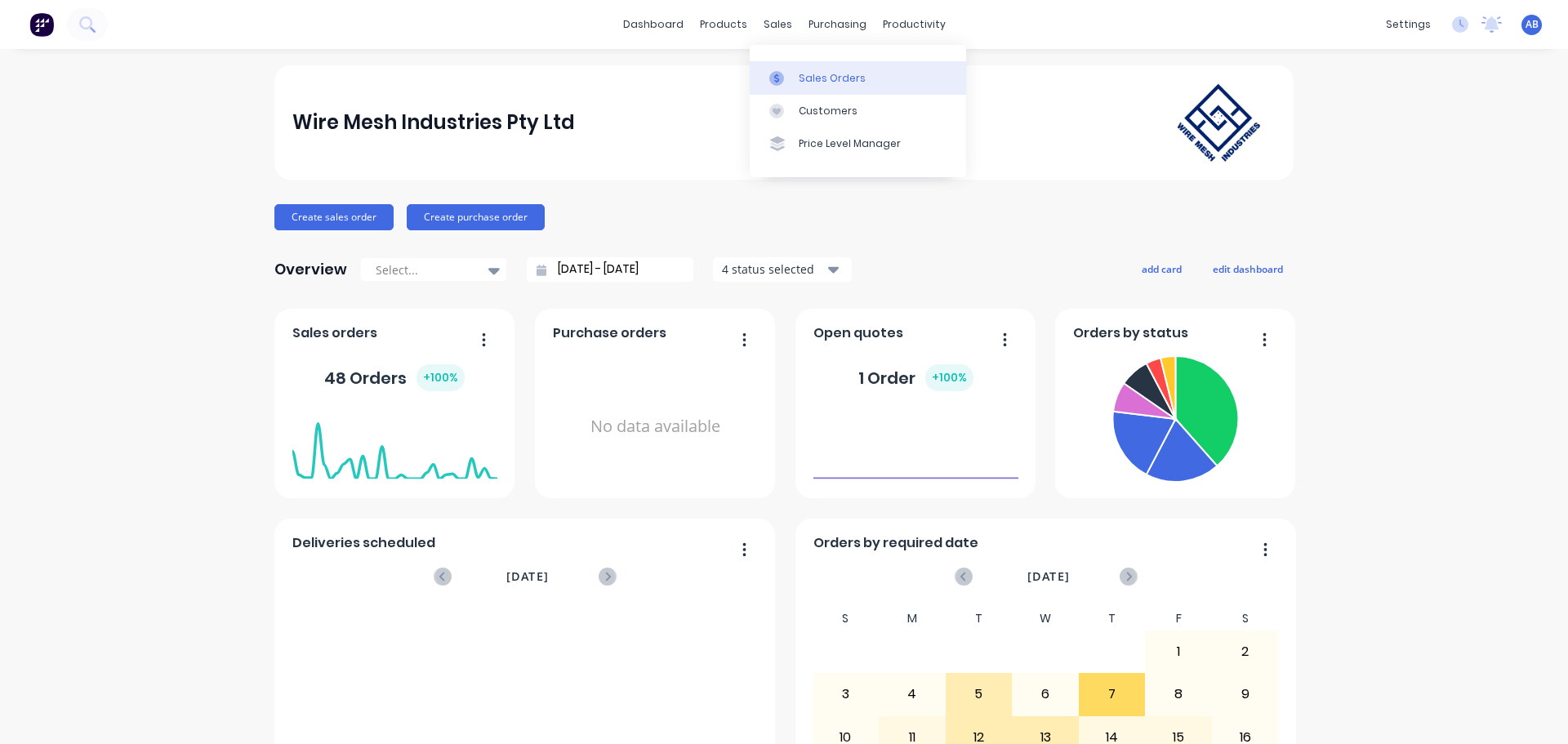
click at [808, 78] on div "Sales Orders" at bounding box center [832, 78] width 67 height 14
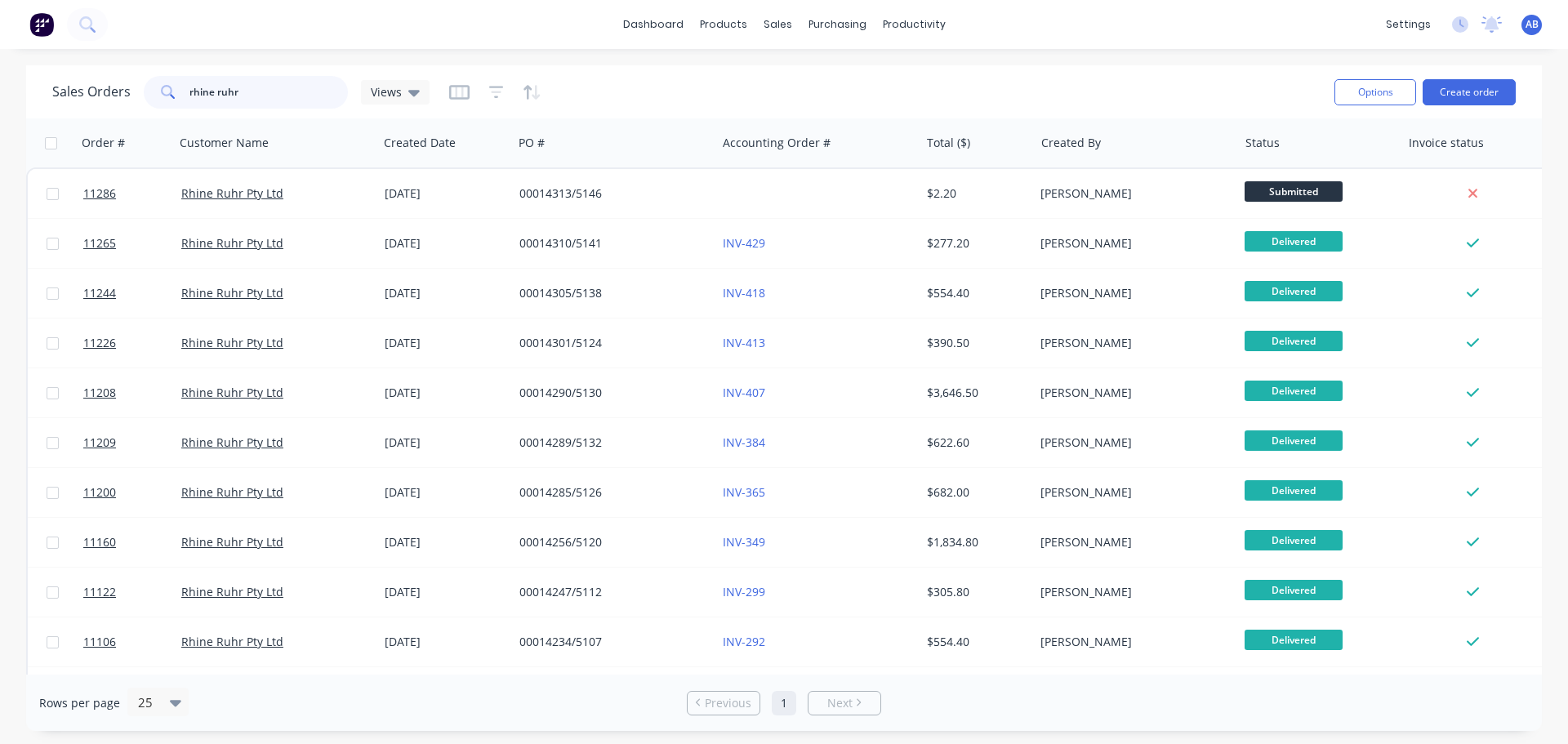
click at [264, 91] on input "rhine ruhr" at bounding box center [270, 92] width 159 height 33
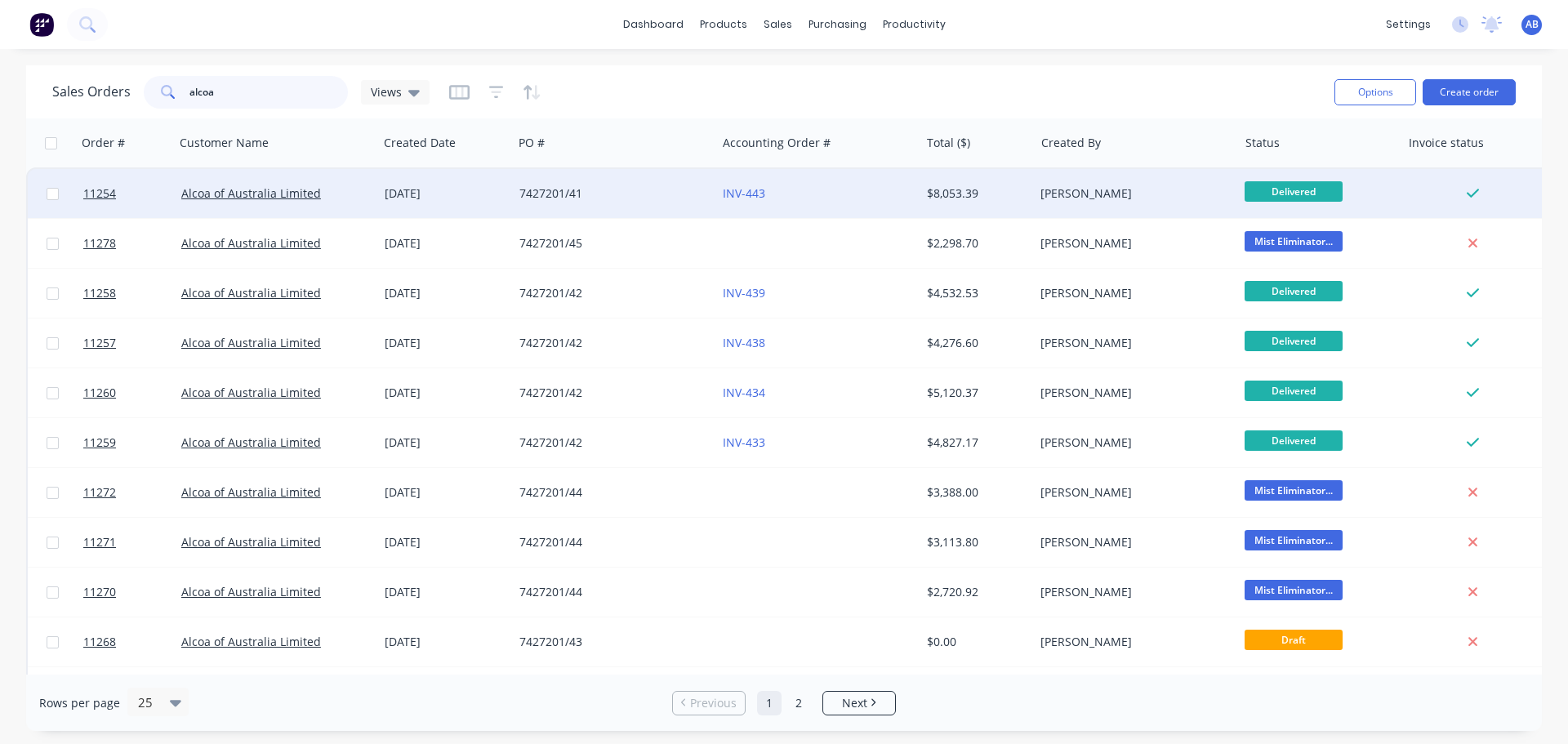
type input "alcoa"
click at [599, 201] on div "7427201/41" at bounding box center [610, 193] width 181 height 16
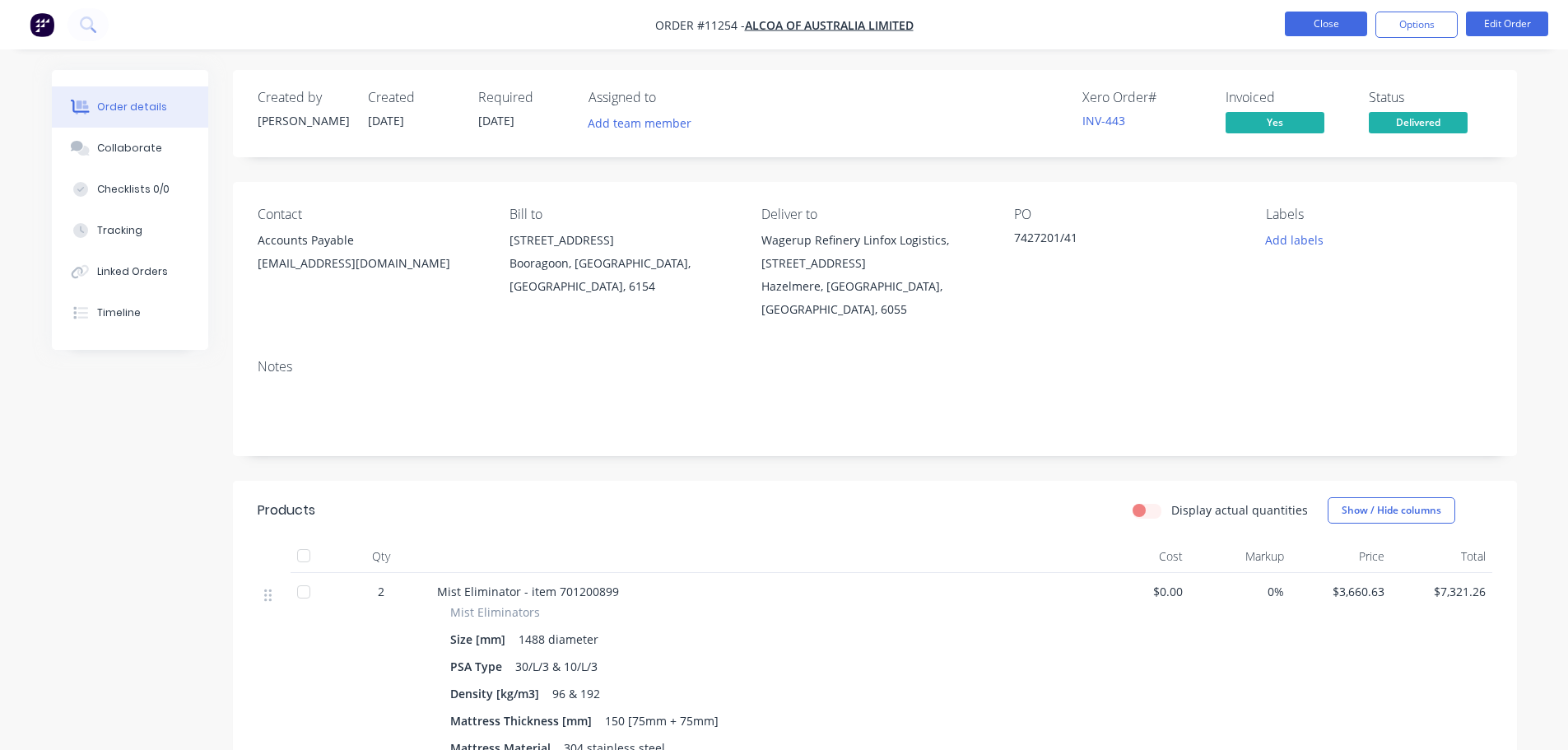
click at [1301, 29] on button "Close" at bounding box center [1325, 23] width 82 height 25
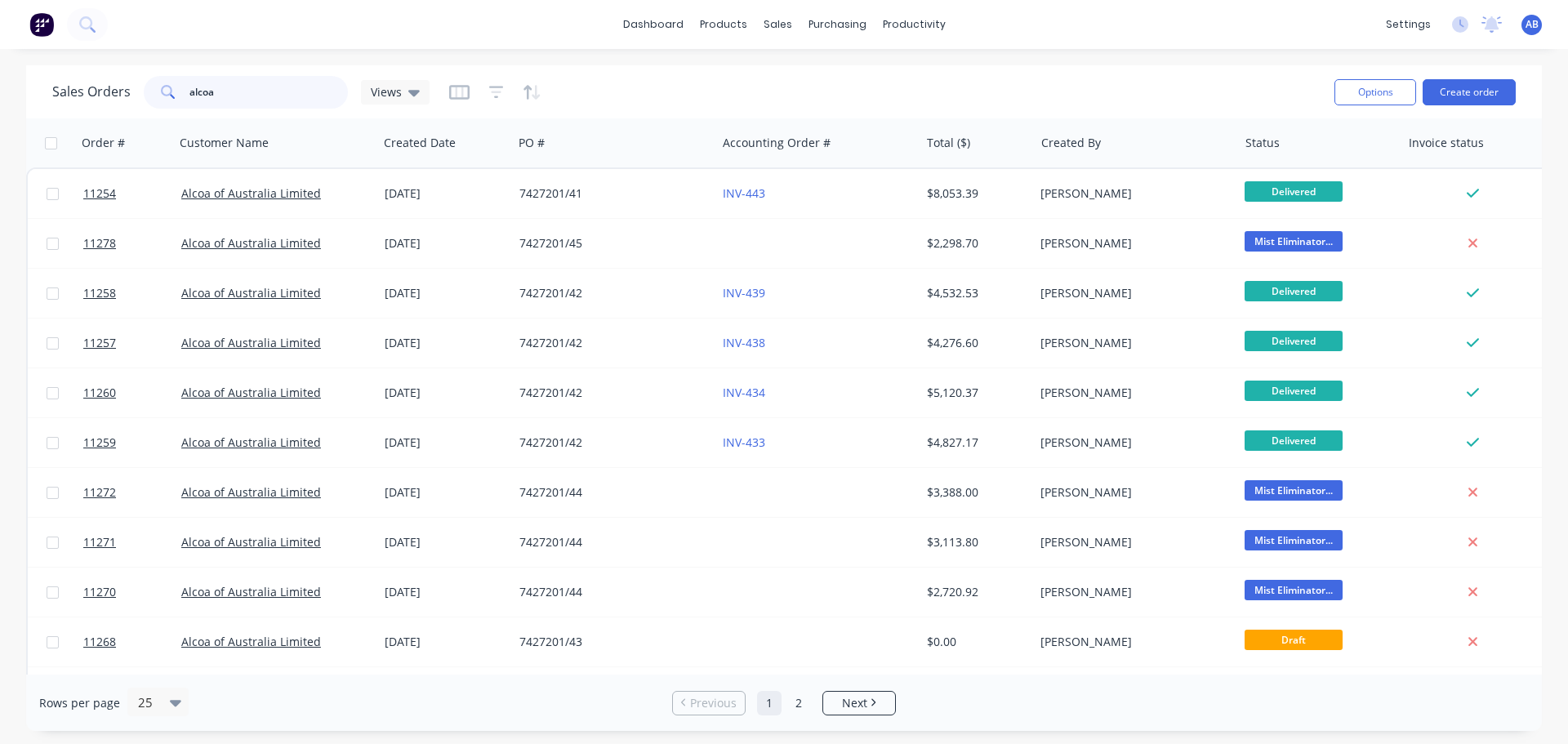
click at [253, 94] on input "alcoa" at bounding box center [270, 92] width 159 height 33
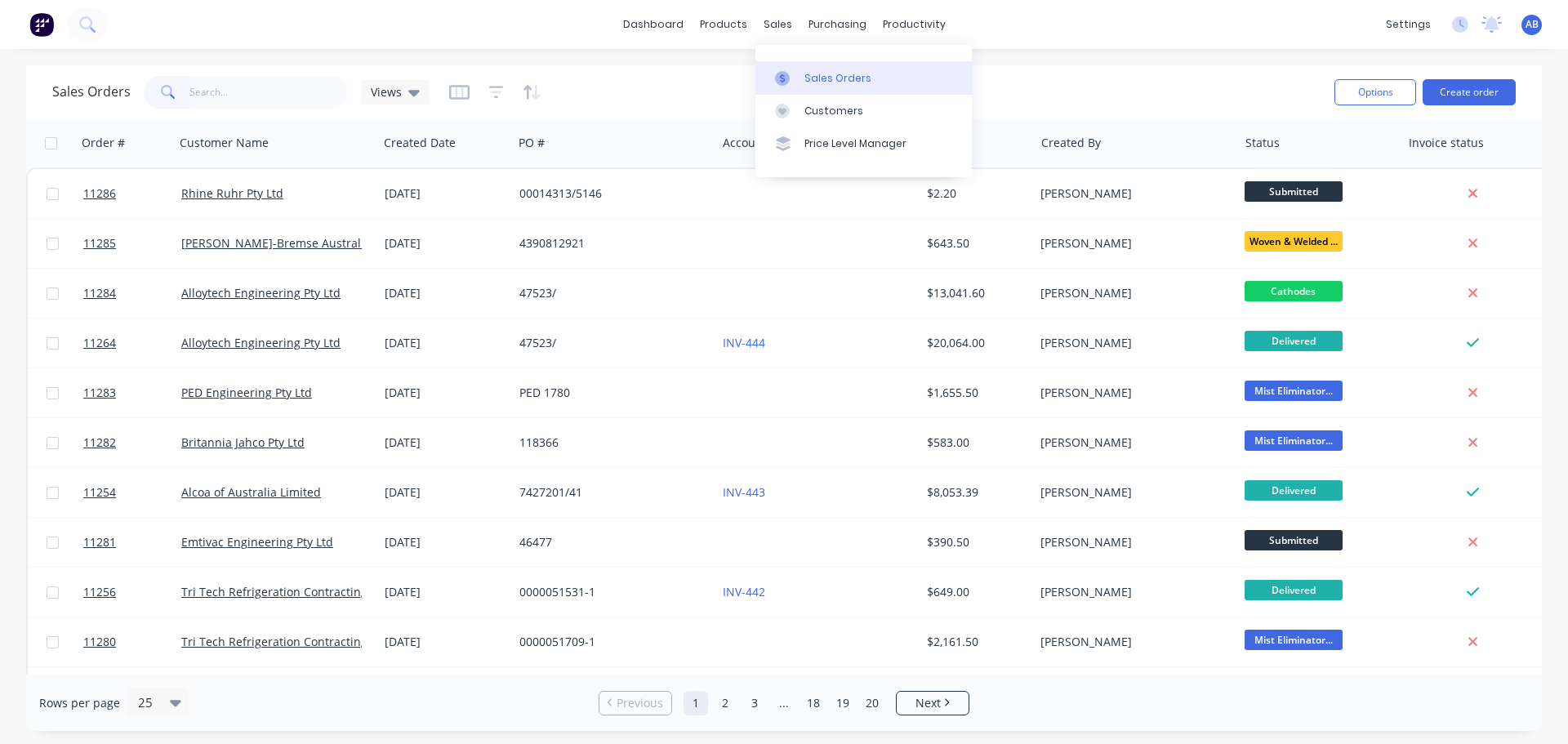
drag, startPoint x: 831, startPoint y: 72, endPoint x: 792, endPoint y: 91, distance: 43.4
click at [831, 72] on div "Sales Orders" at bounding box center [837, 78] width 67 height 14
click at [218, 96] on input "text" at bounding box center [270, 92] width 159 height 33
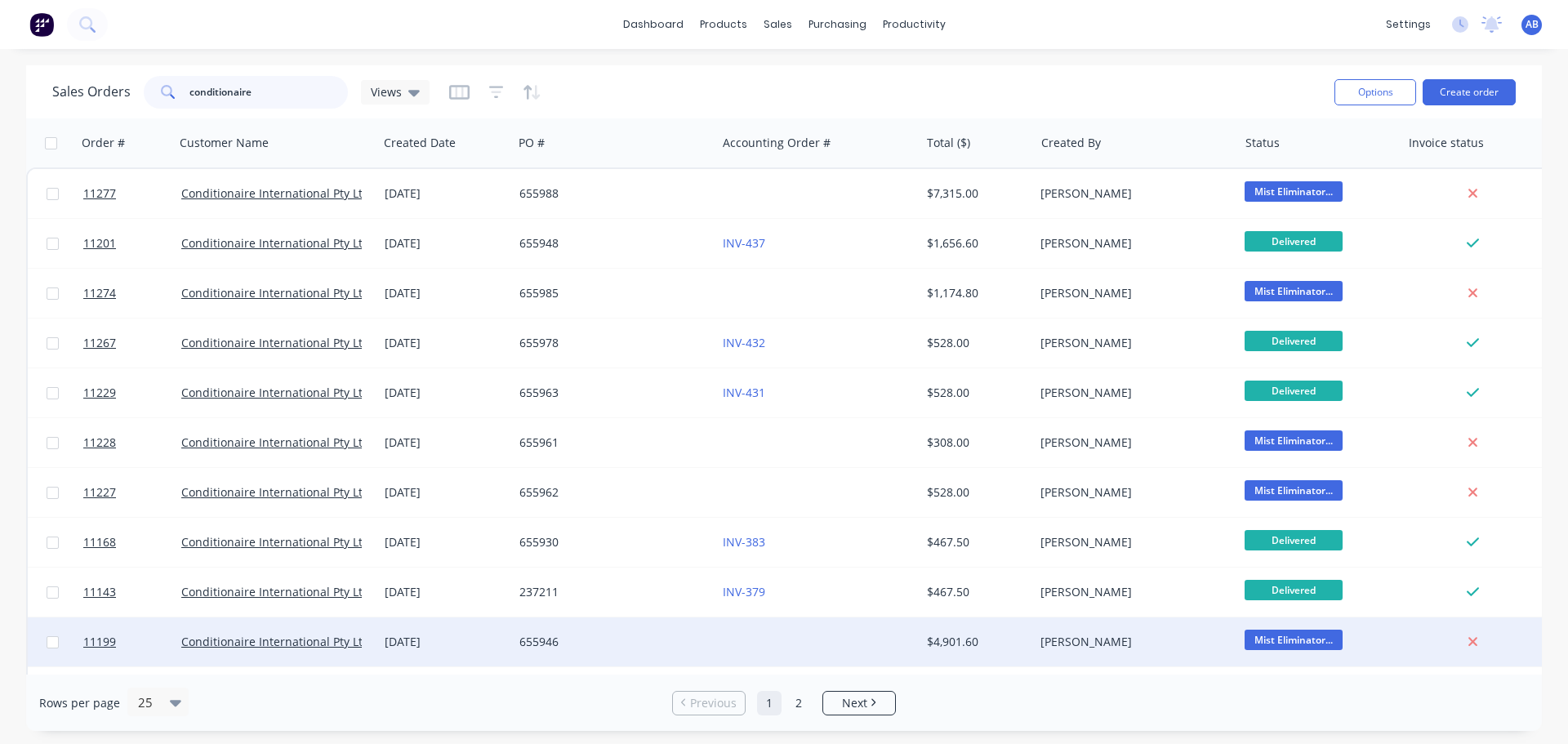
type input "conditionaire"
click at [626, 639] on div "655946" at bounding box center [610, 641] width 181 height 16
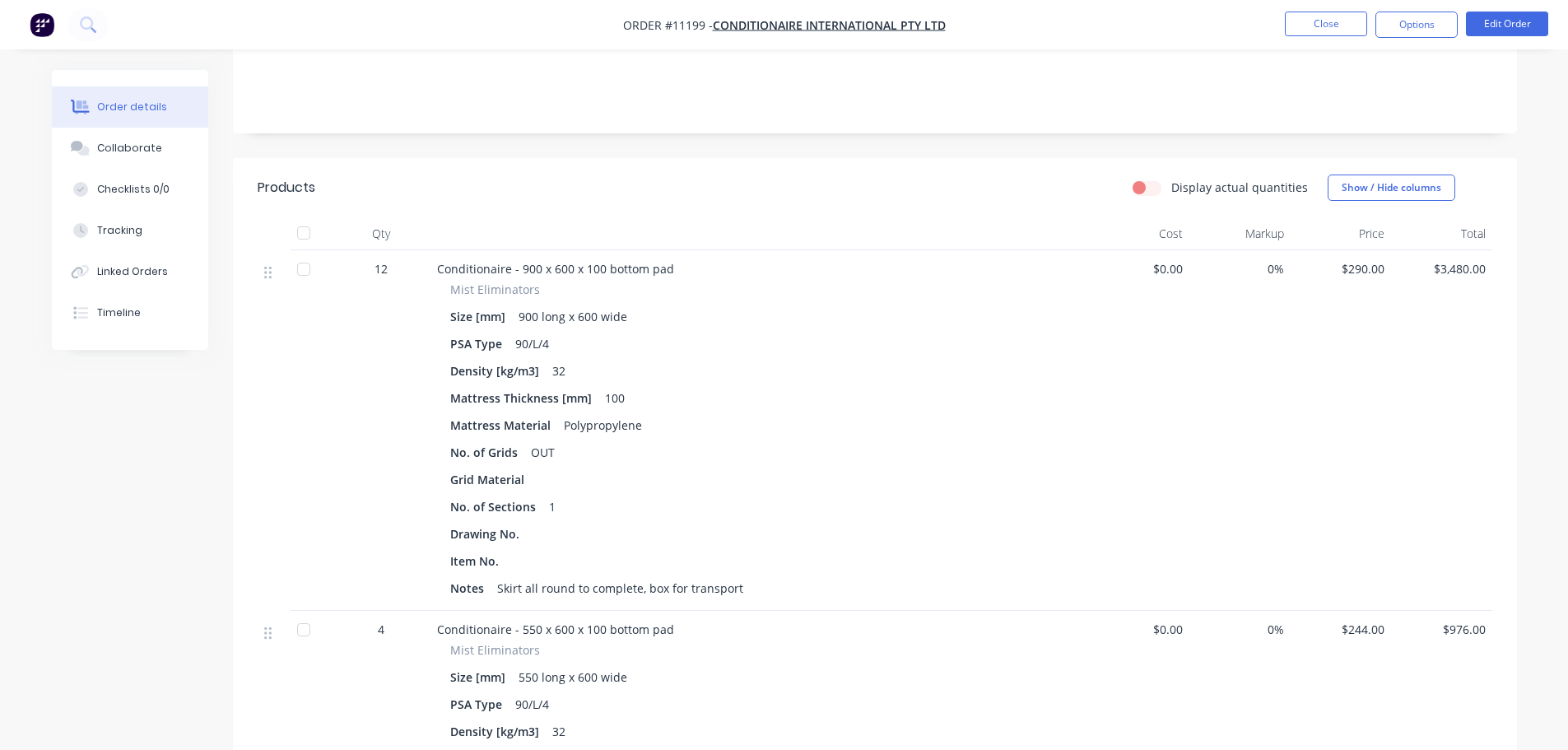
scroll to position [329, 0]
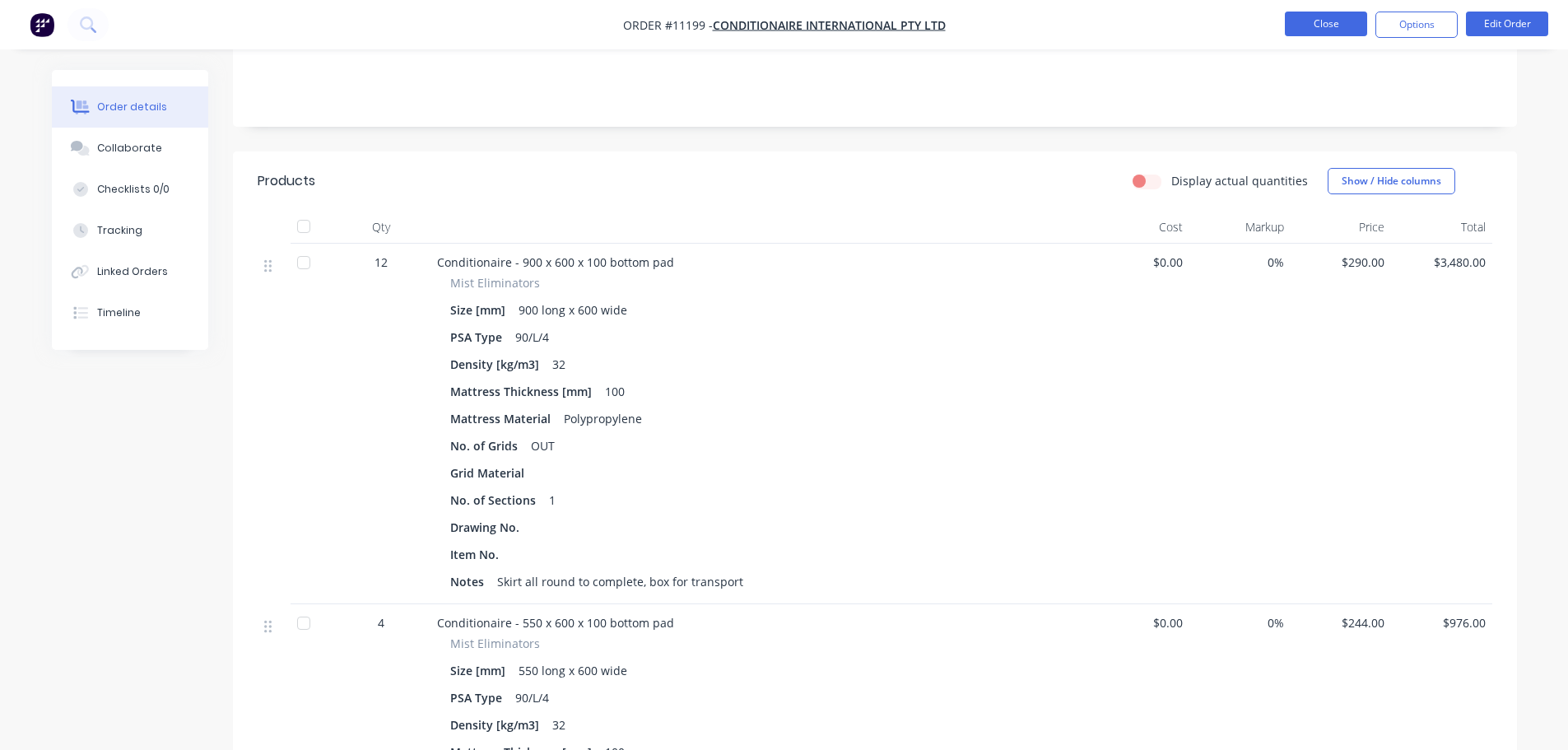
click at [1324, 25] on button "Close" at bounding box center [1325, 23] width 82 height 25
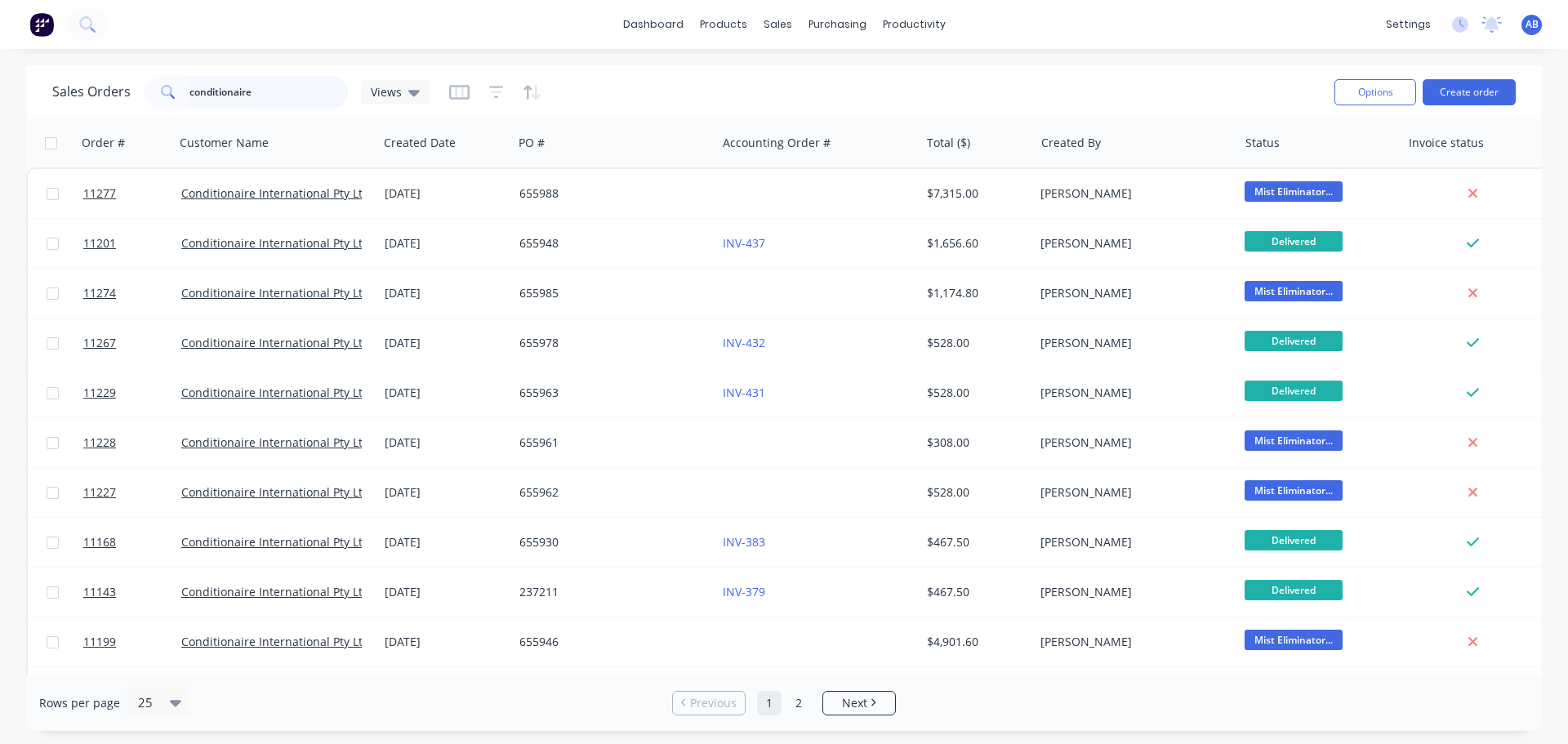
click at [270, 91] on input "conditionaire" at bounding box center [270, 92] width 159 height 33
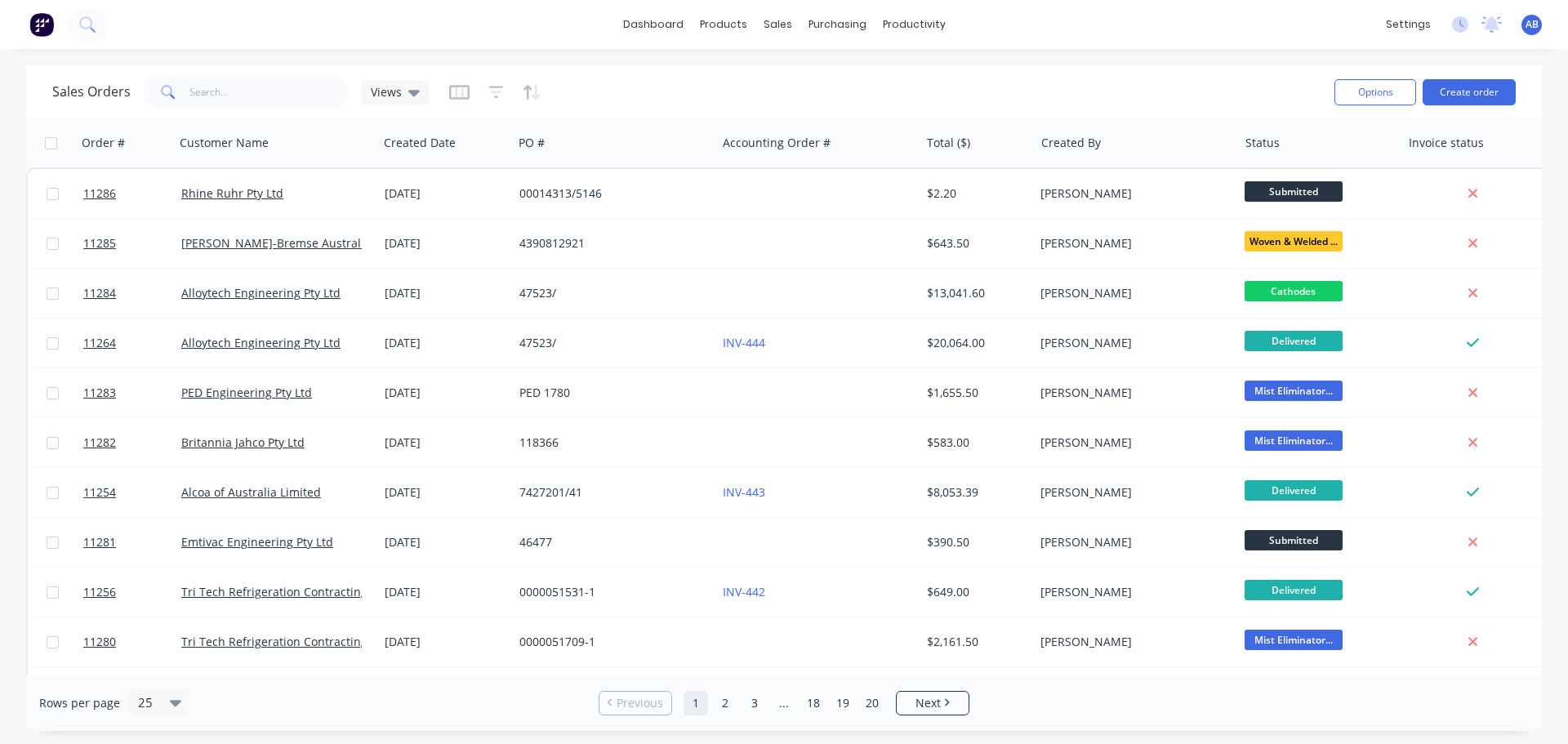
click at [45, 24] on img at bounding box center [42, 24] width 25 height 25
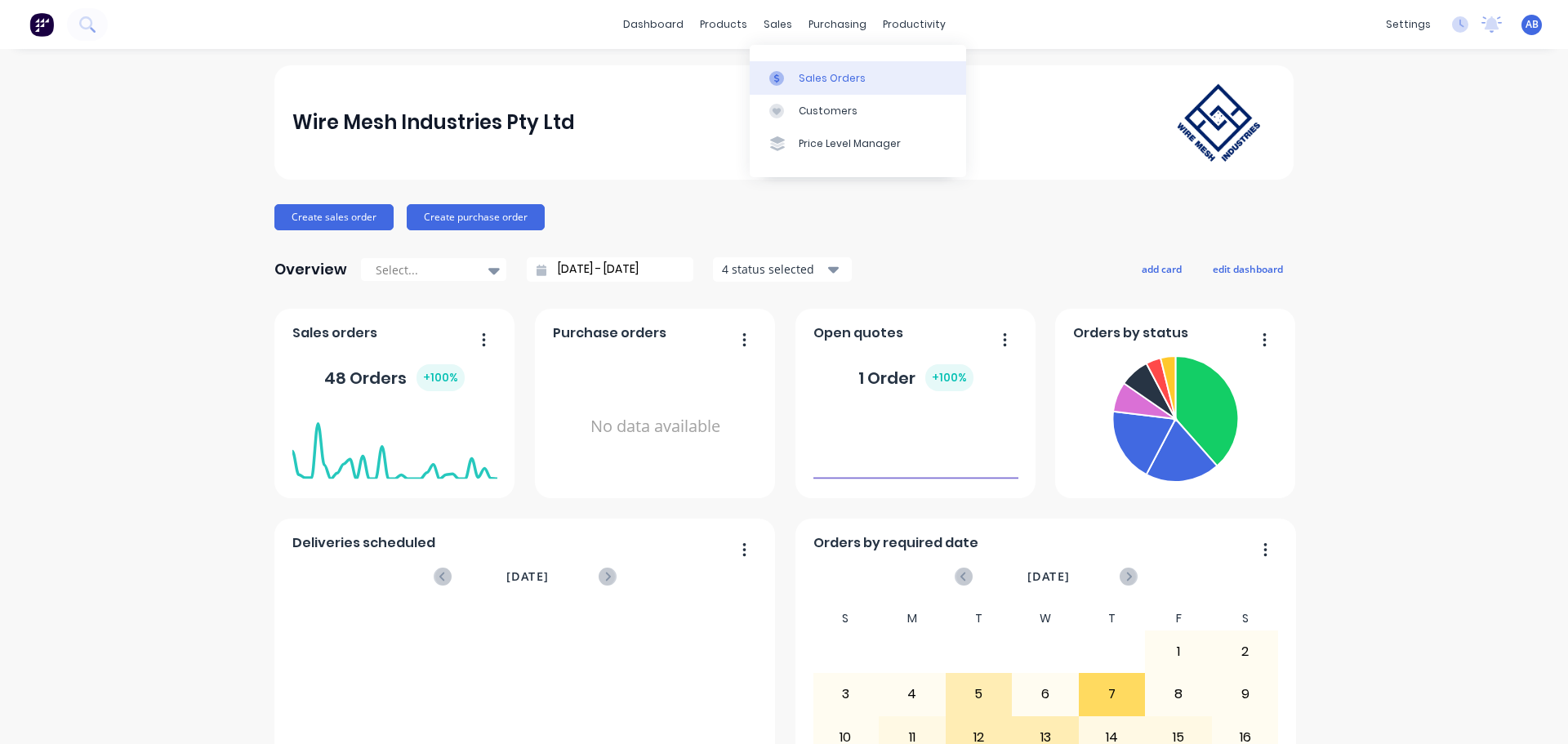
click at [801, 81] on div "Sales Orders" at bounding box center [832, 78] width 67 height 14
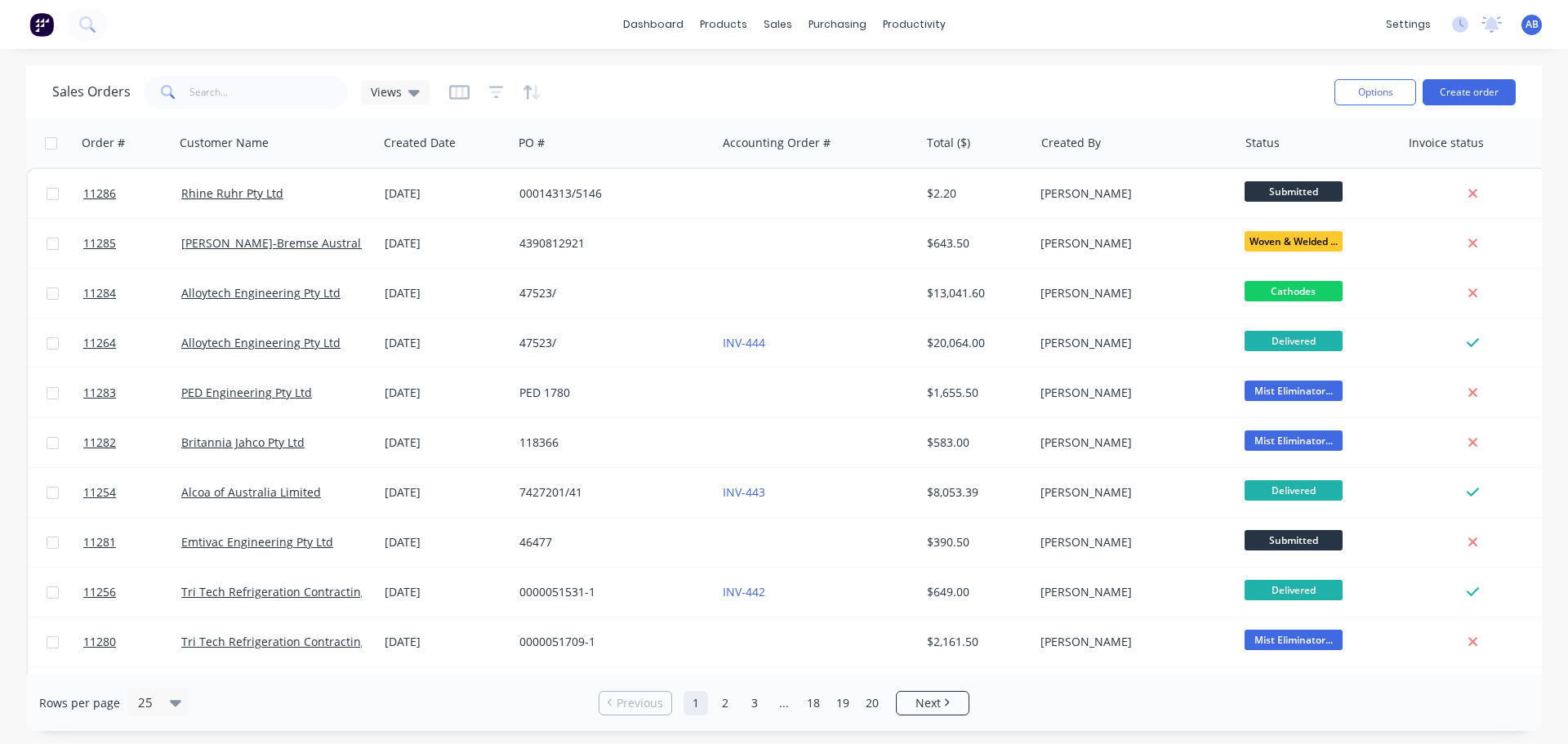
click at [36, 18] on img at bounding box center [42, 24] width 25 height 25
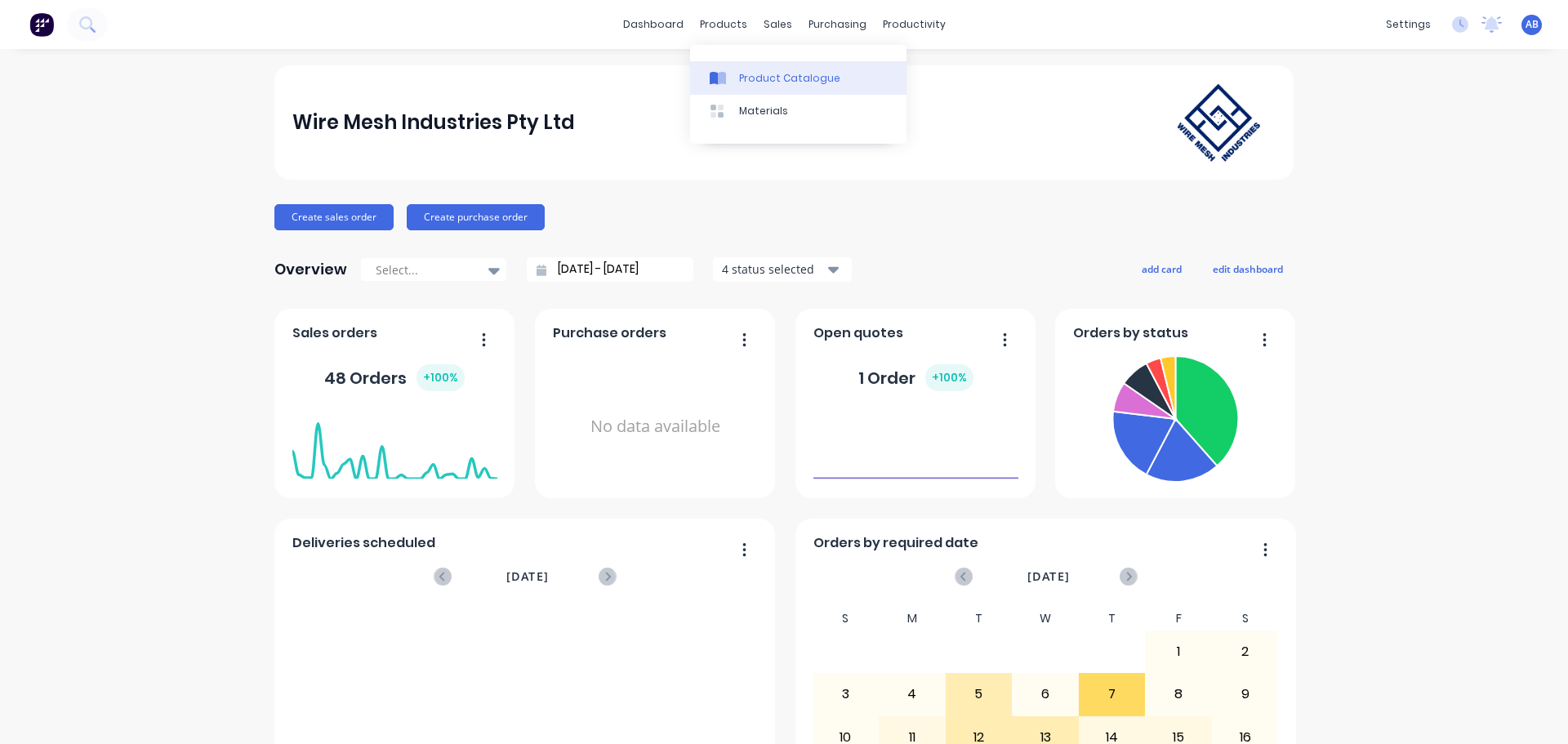
click at [759, 75] on div "Product Catalogue" at bounding box center [789, 78] width 101 height 14
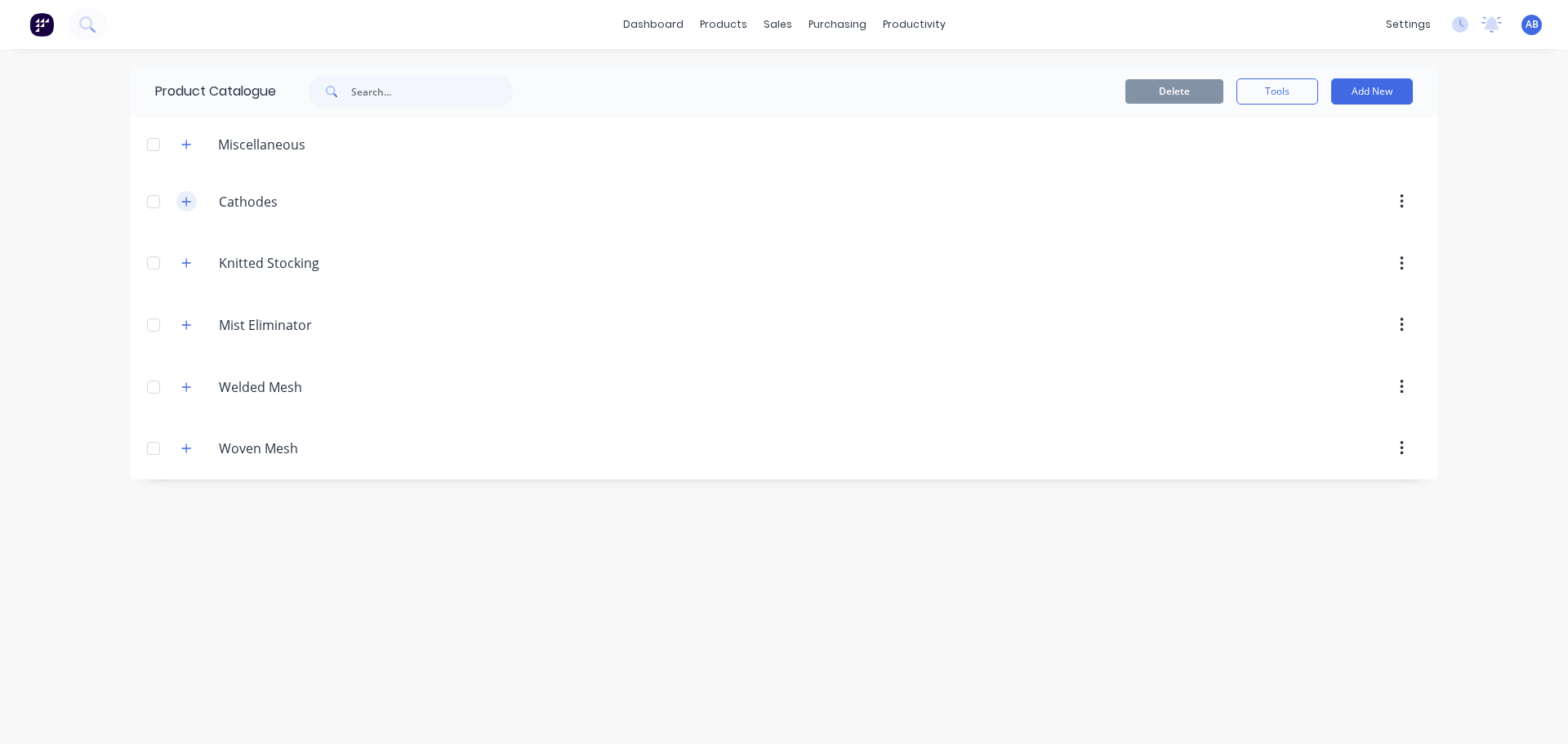
click at [185, 206] on icon "button" at bounding box center [186, 201] width 10 height 11
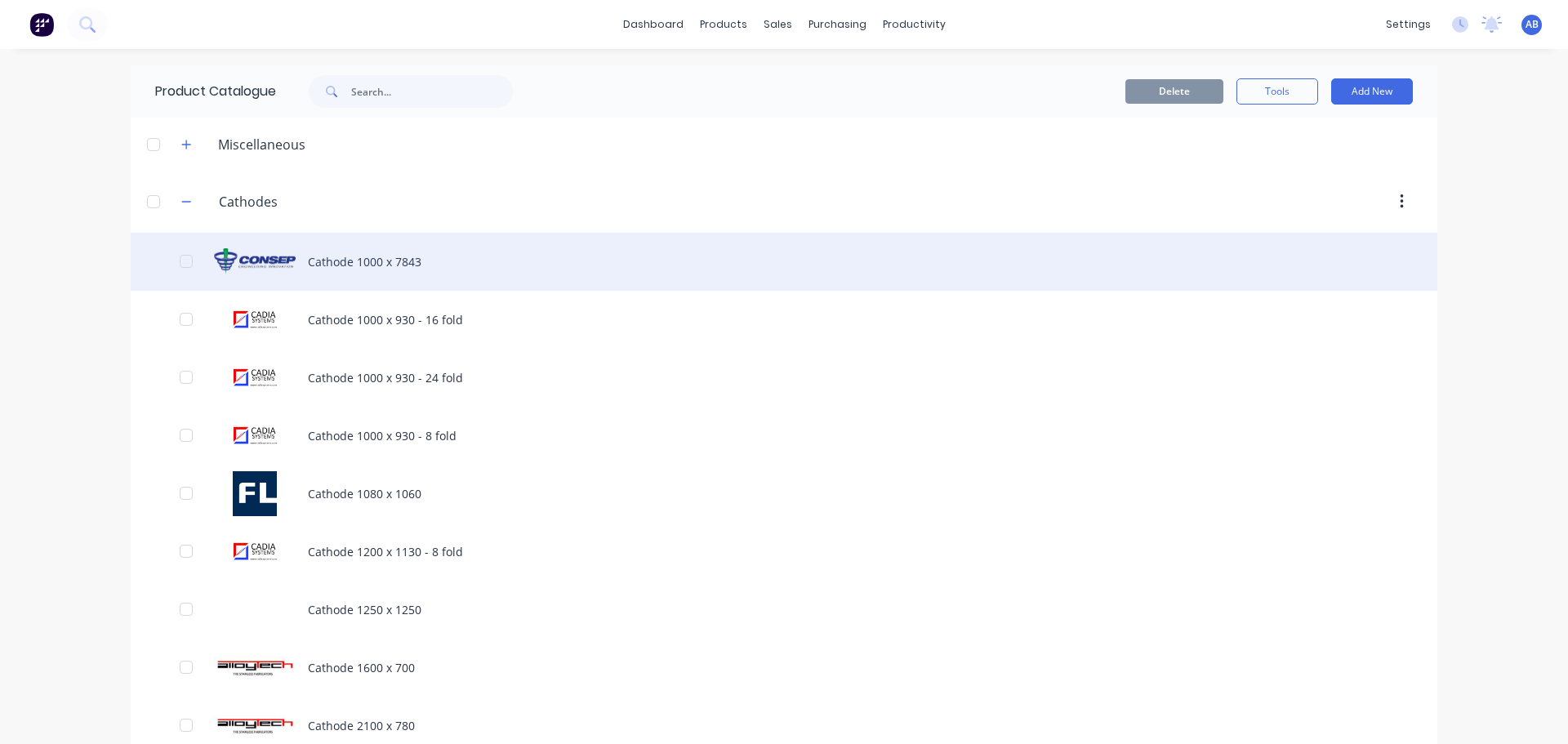
click at [373, 263] on div "Cathode 1000 x 7843" at bounding box center [784, 262] width 1307 height 58
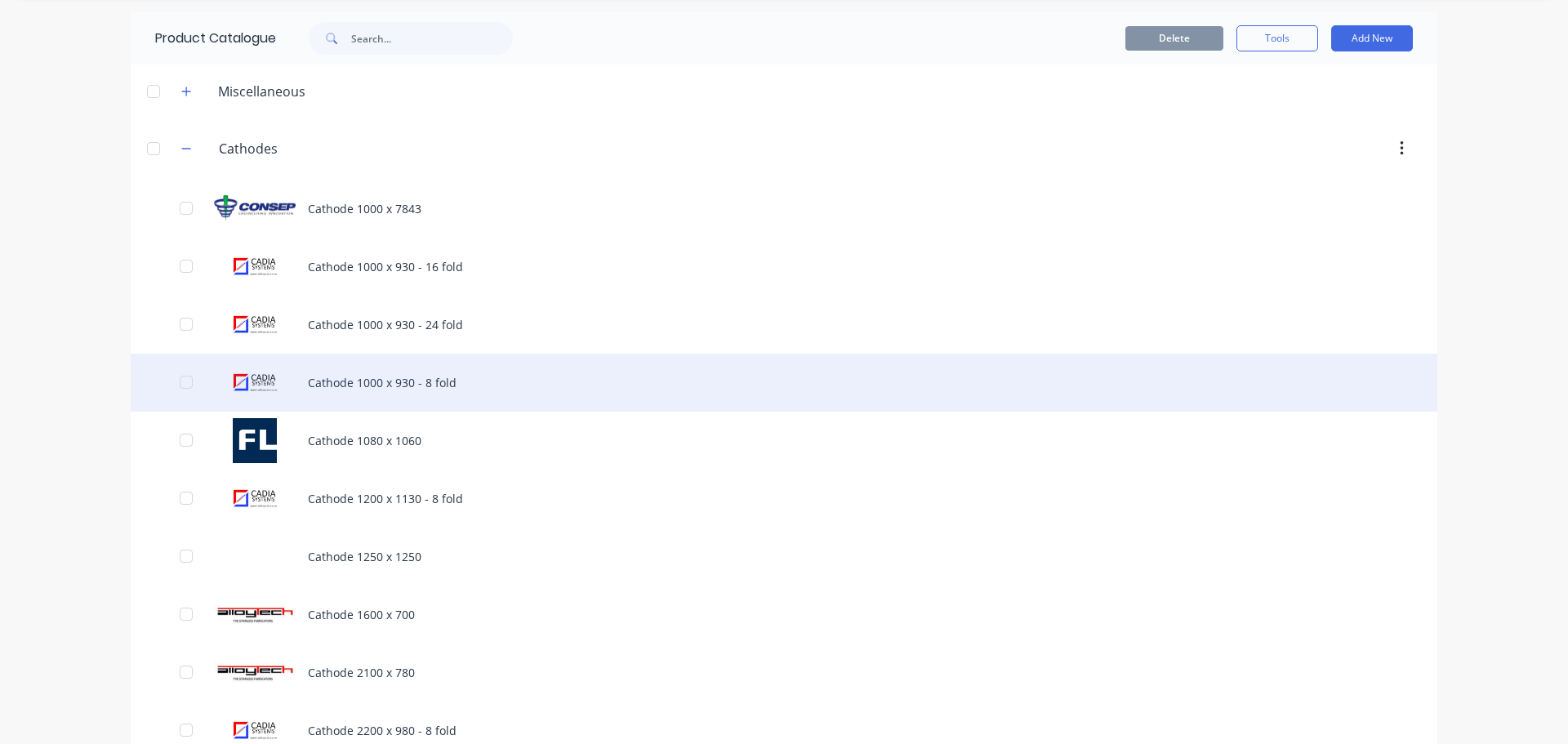
scroll to position [164, 0]
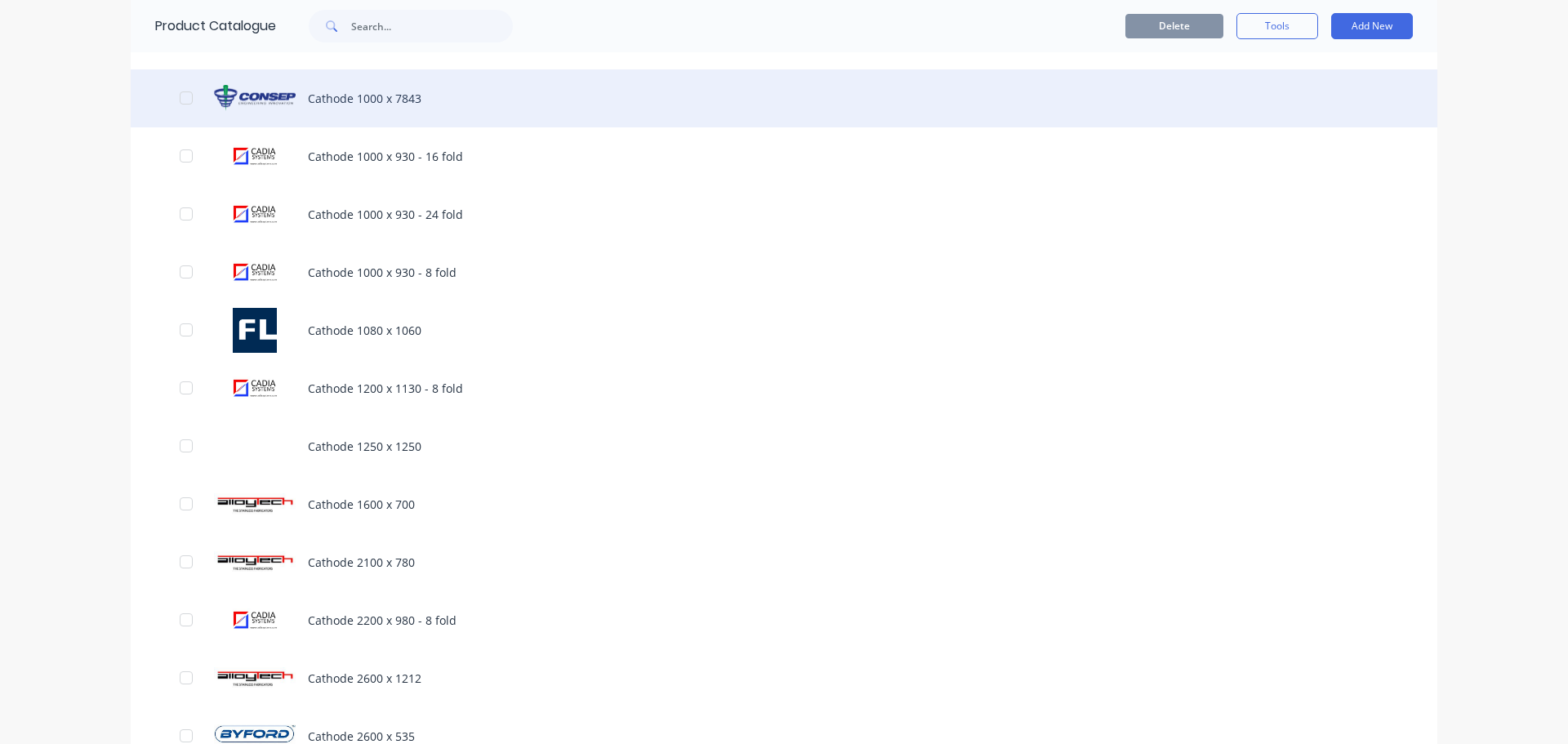
click at [350, 103] on div "Cathode 1000 x 7843" at bounding box center [784, 98] width 1307 height 58
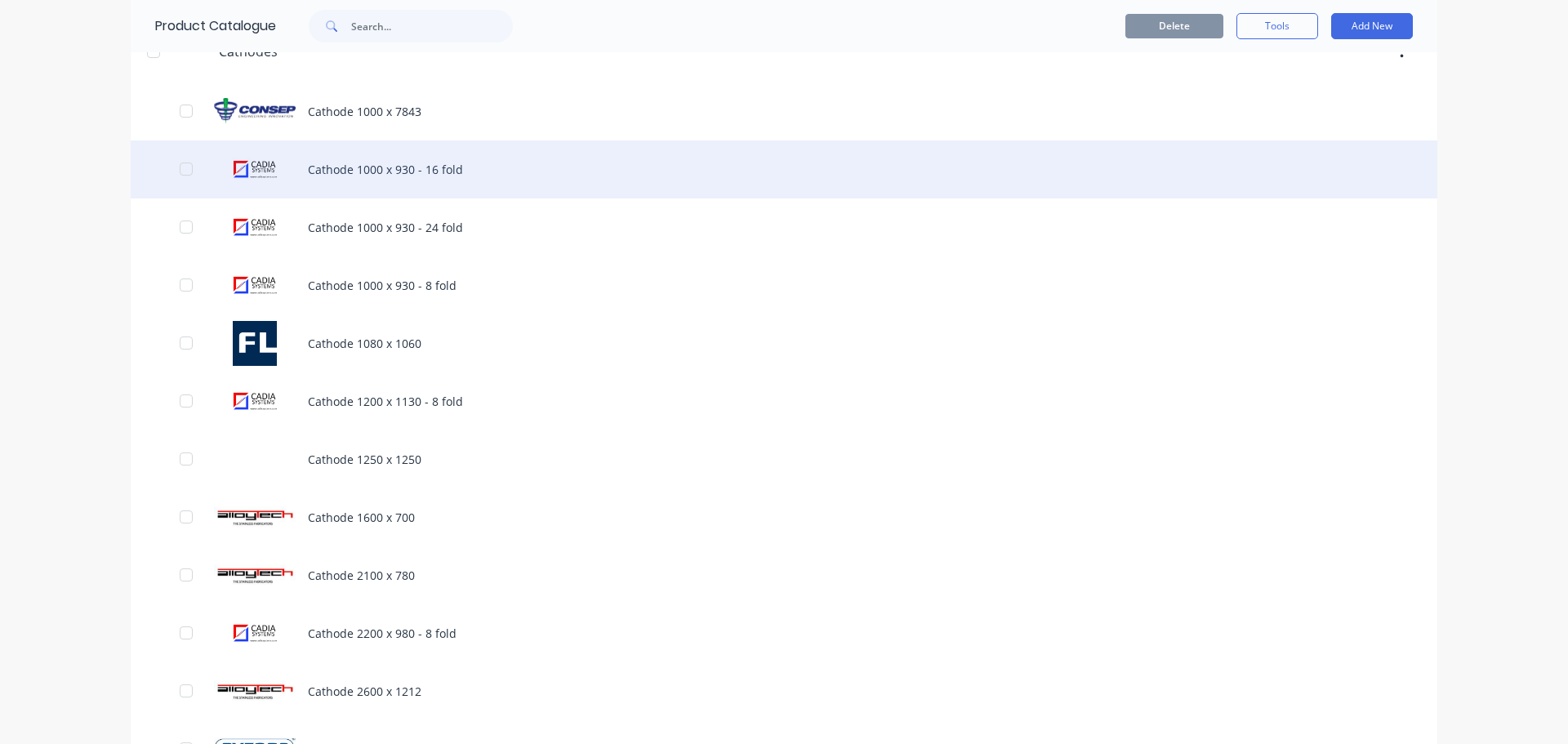
scroll to position [164, 0]
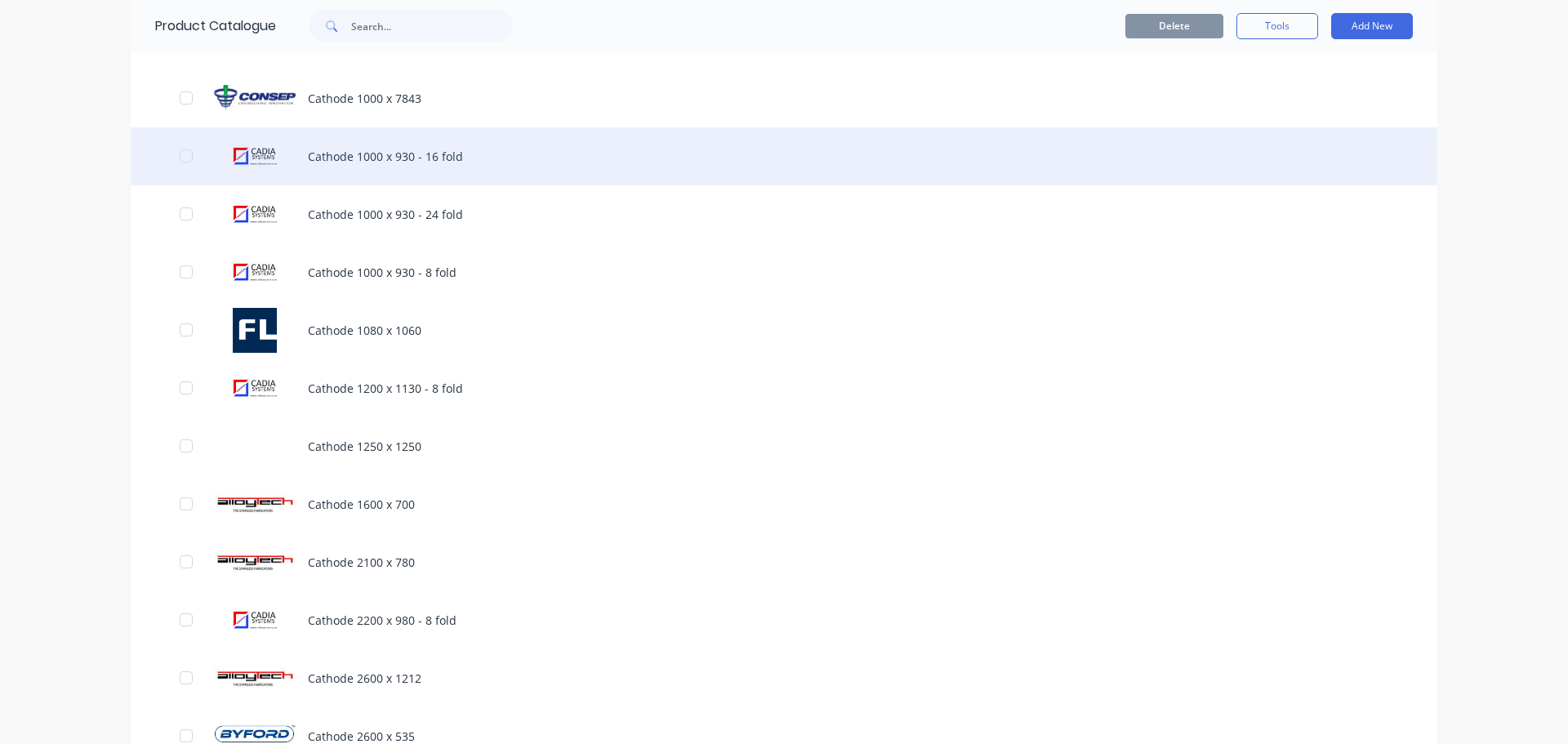
click at [369, 165] on div "Cathode 1000 x 930 - 16 fold" at bounding box center [784, 156] width 1307 height 58
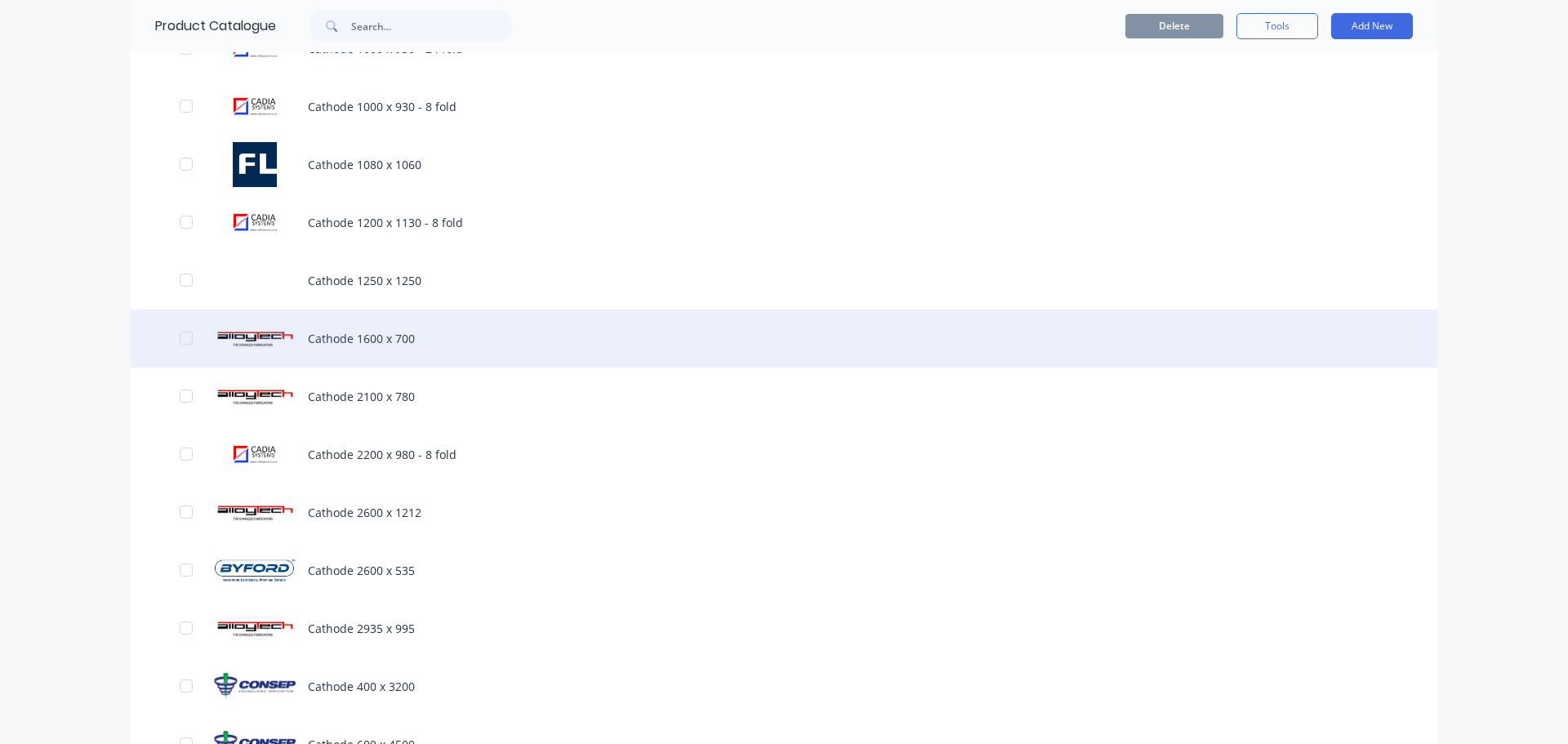
scroll to position [408, 0]
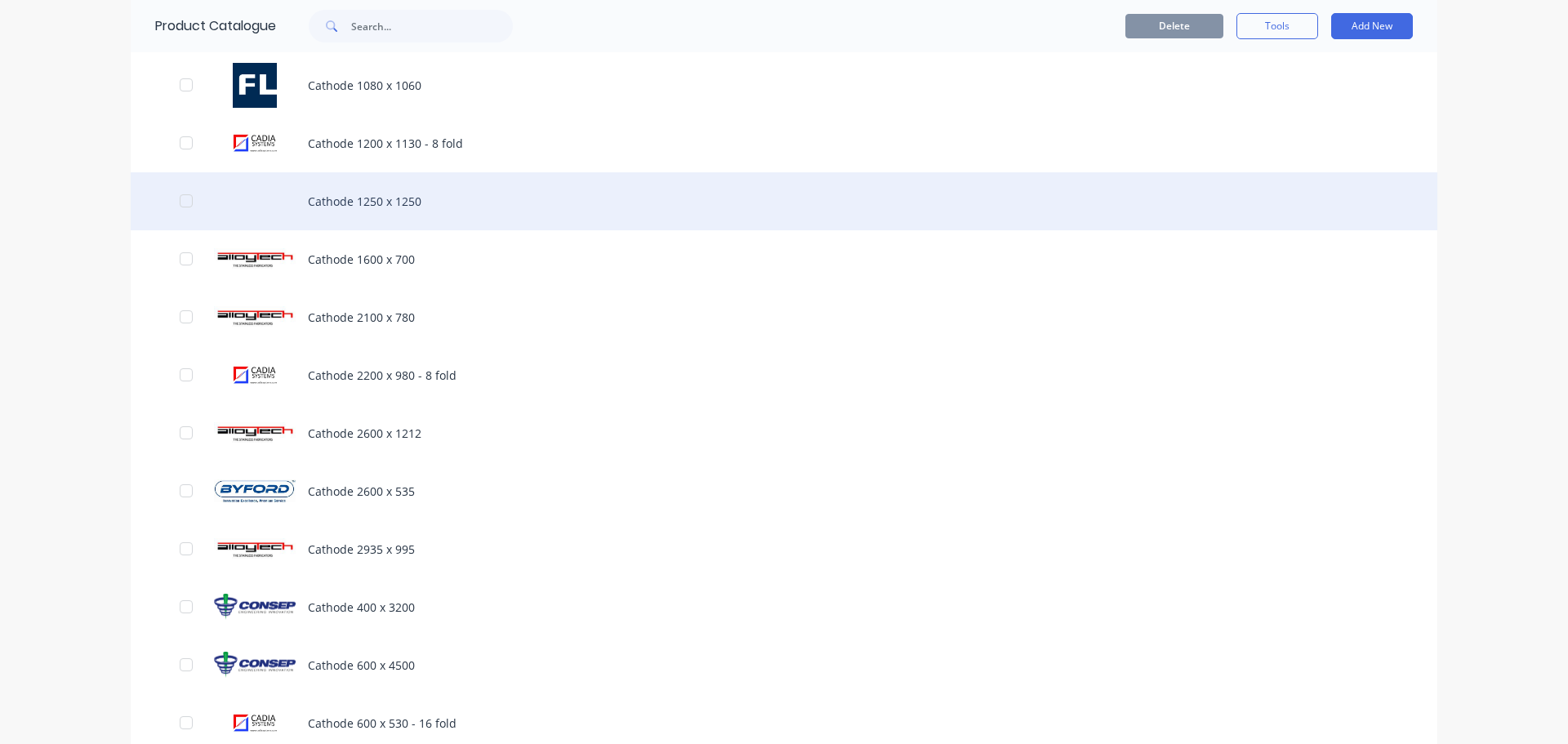
click at [375, 210] on div "Cathode 1250 x 1250" at bounding box center [784, 201] width 1307 height 58
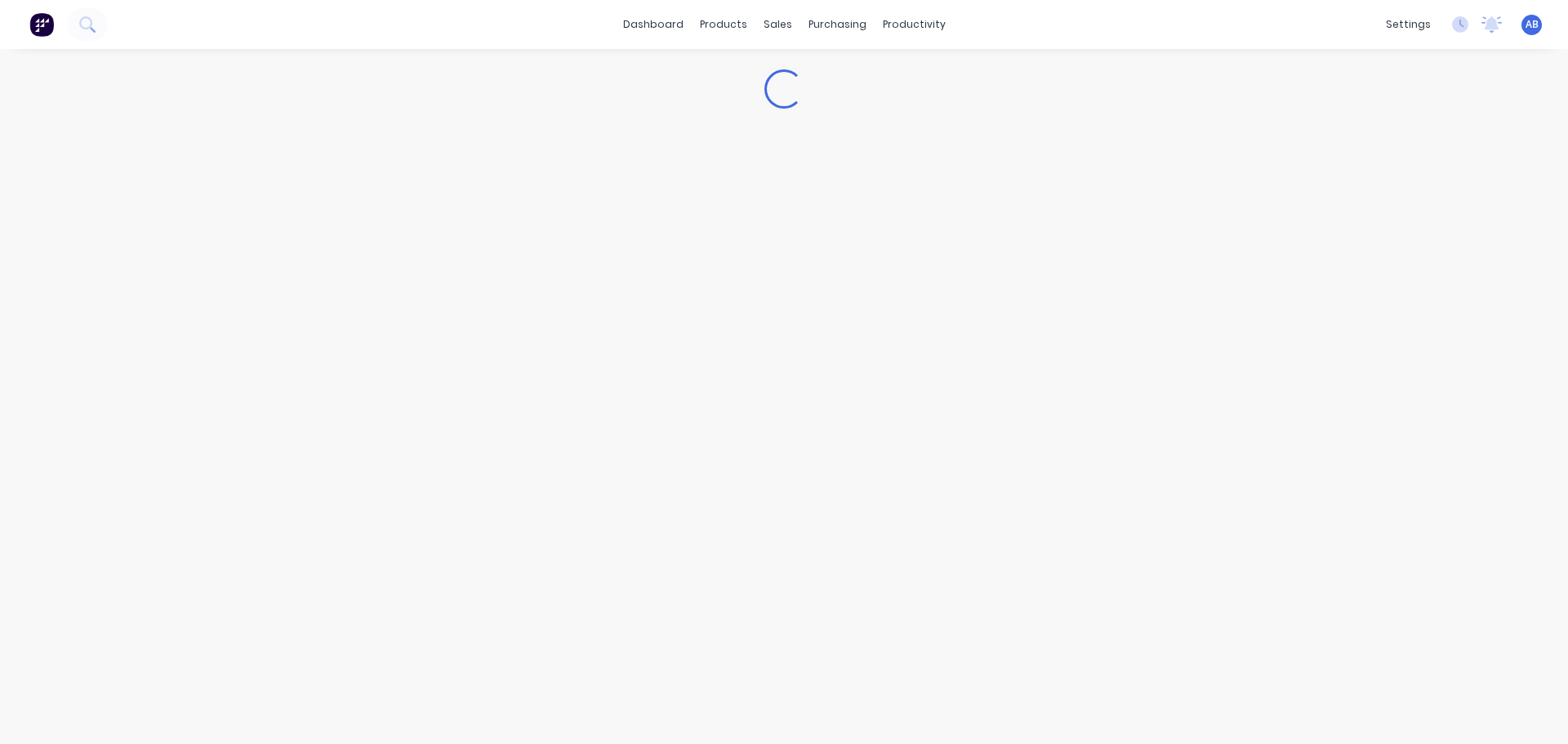
type textarea "x"
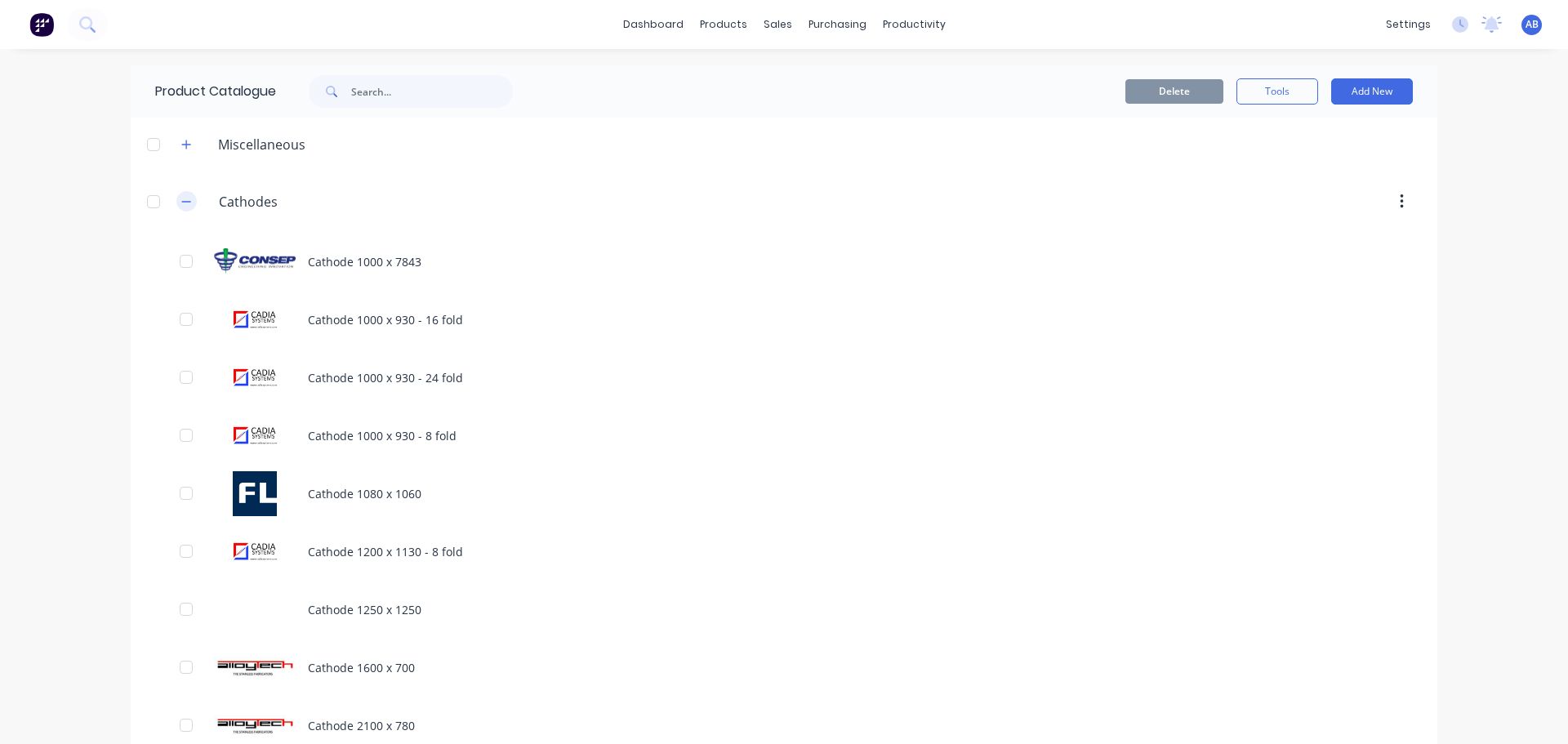
click at [181, 200] on icon "button" at bounding box center [186, 201] width 10 height 11
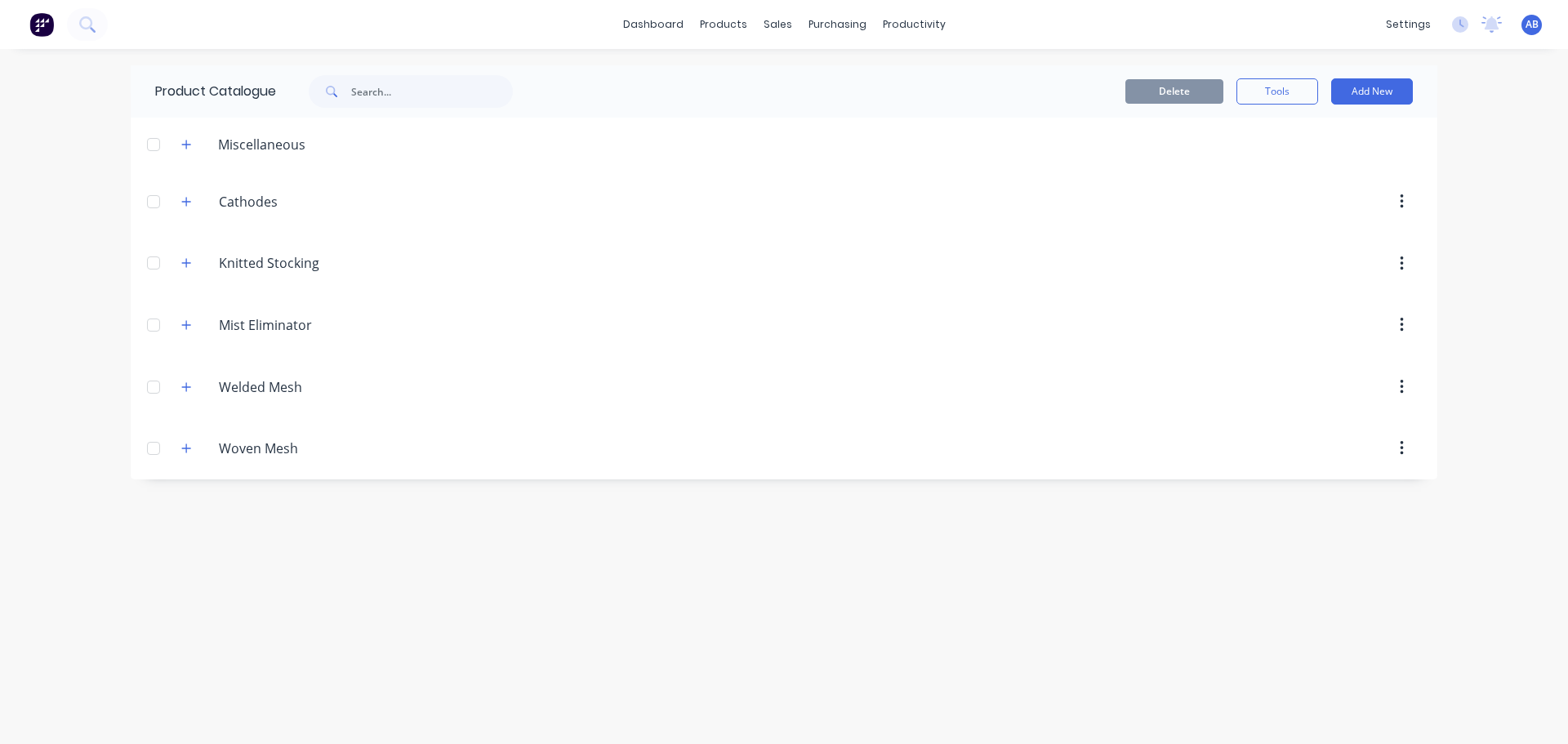
click at [42, 28] on img at bounding box center [42, 24] width 25 height 25
